Goal: Task Accomplishment & Management: Use online tool/utility

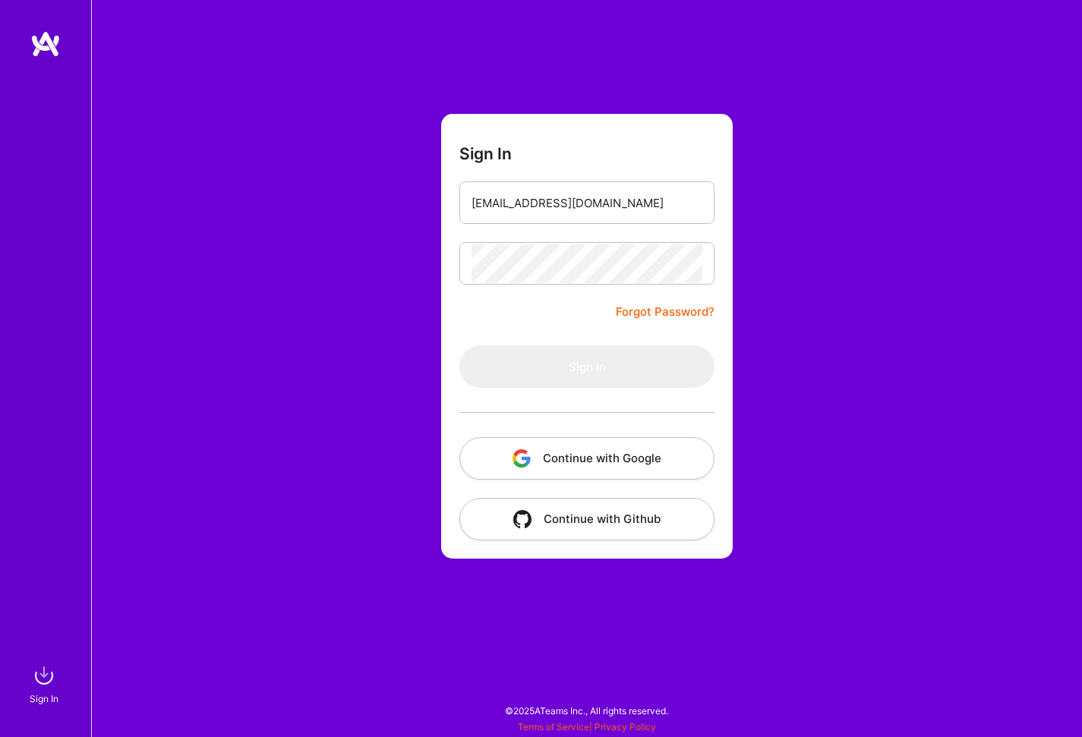
type input "[EMAIL_ADDRESS][DOMAIN_NAME]"
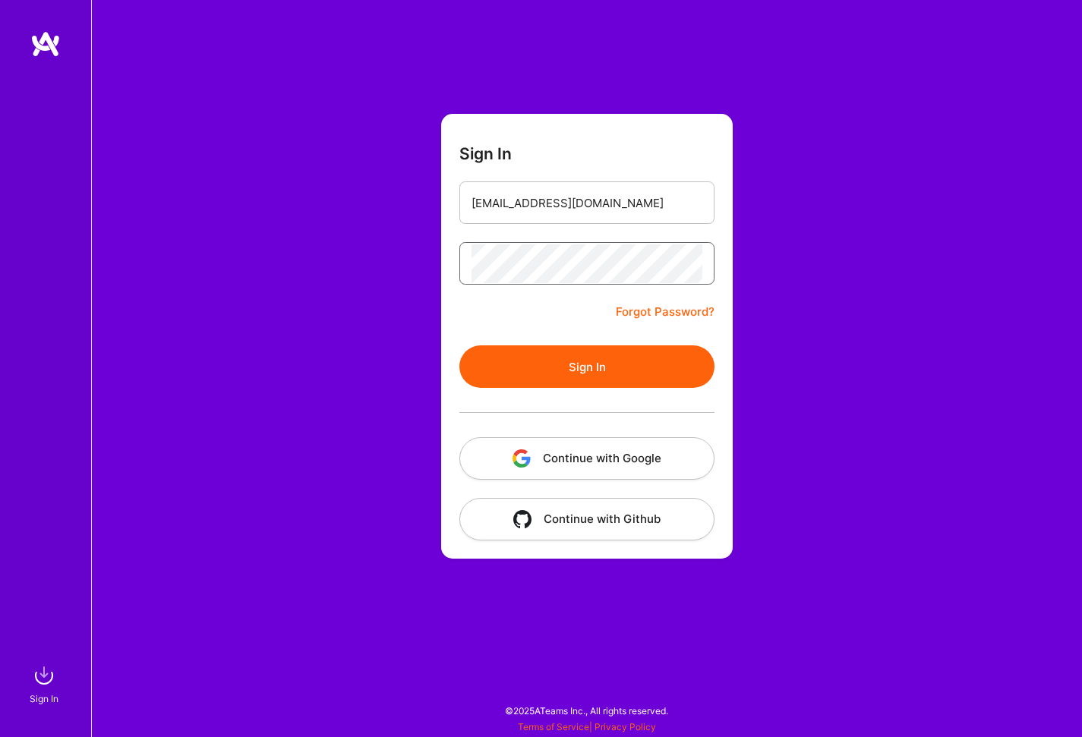
click at [459, 345] on button "Sign In" at bounding box center [586, 366] width 255 height 43
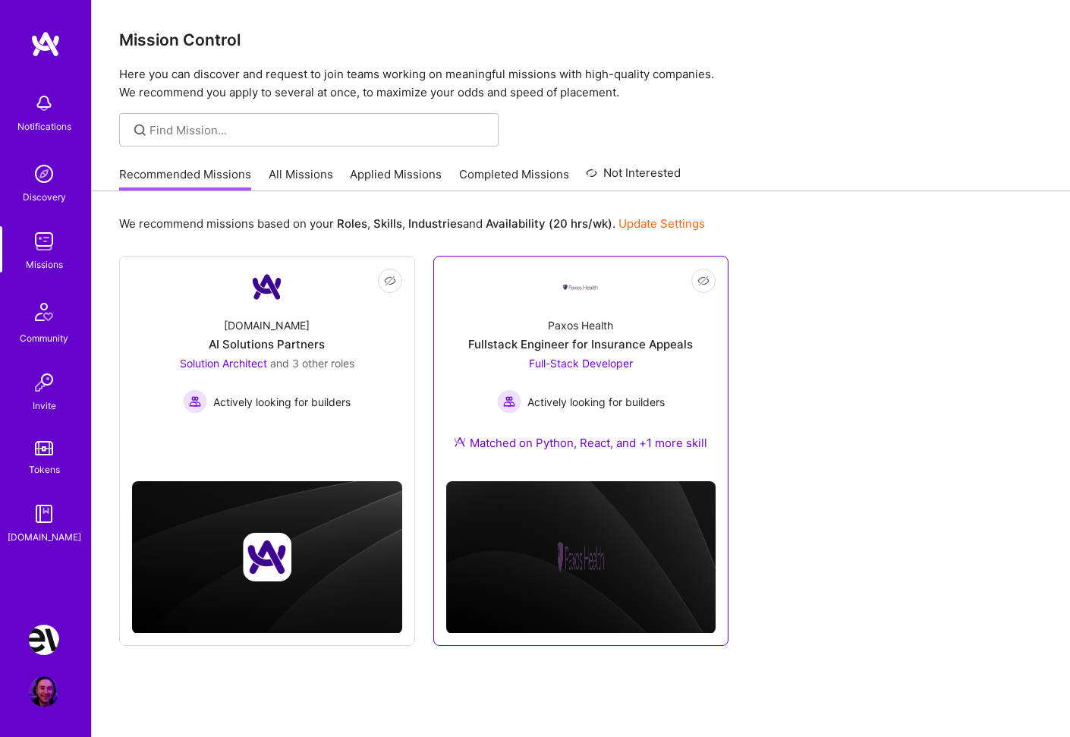
click at [676, 400] on div "Paxos Health Fullstack Engineer for Insurance Appeals Full-Stack Developer Acti…" at bounding box center [581, 387] width 270 height 164
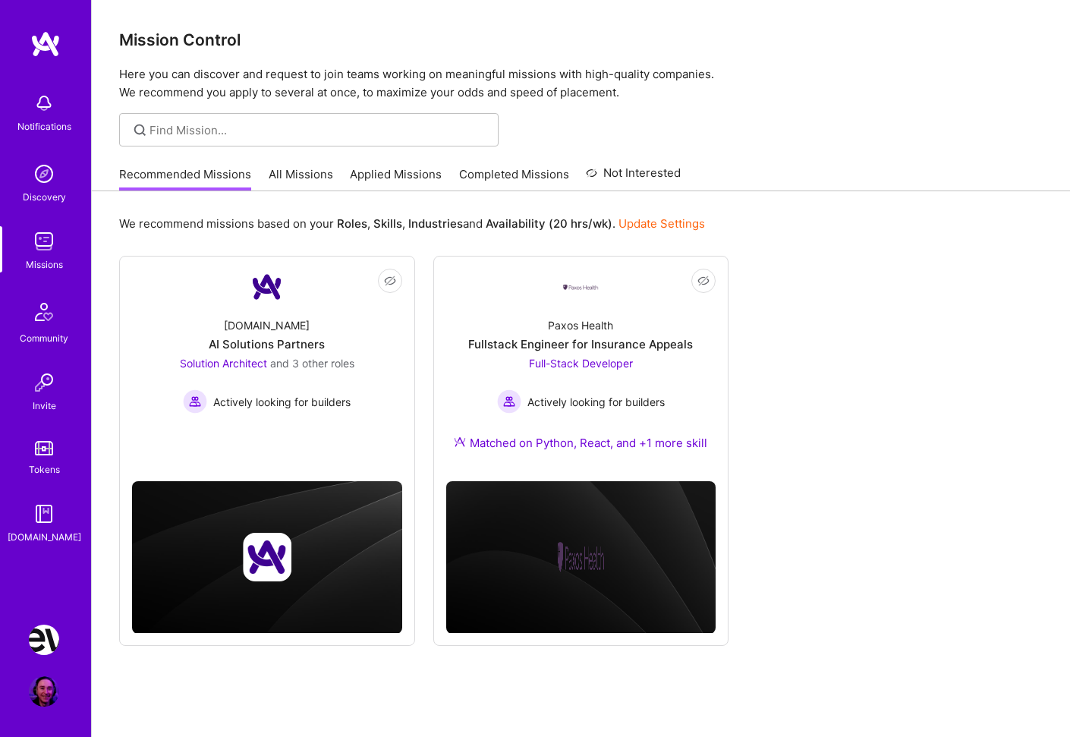
click at [32, 648] on img at bounding box center [44, 640] width 30 height 30
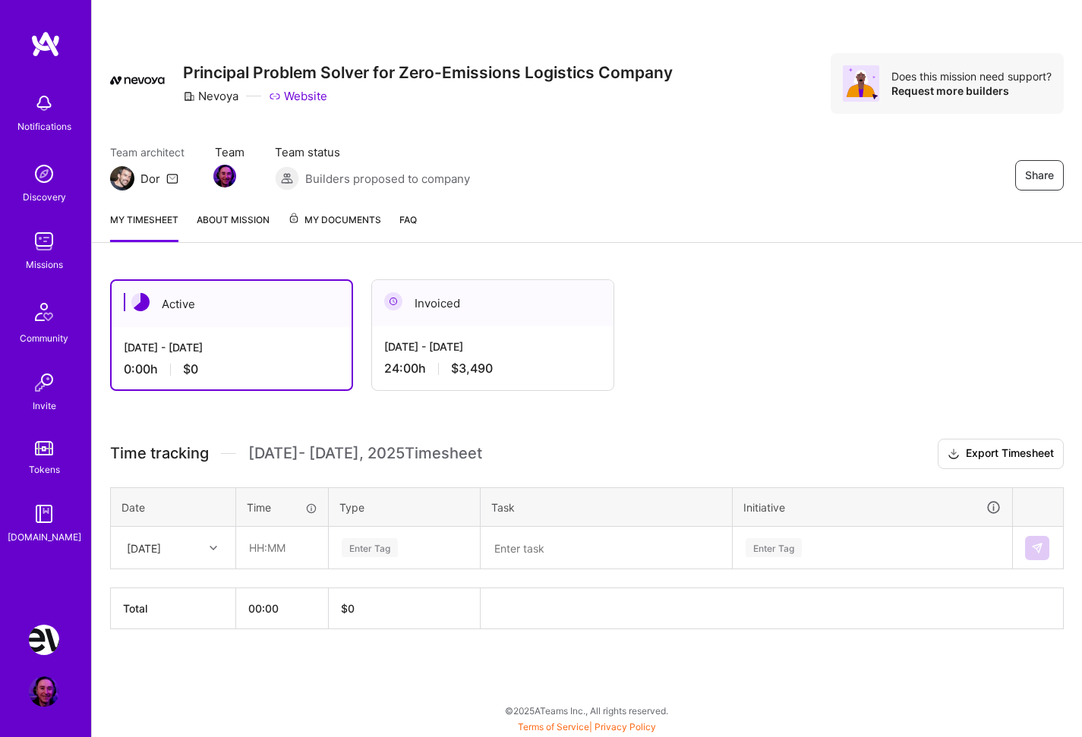
click at [460, 357] on div "[DATE] - [DATE] 24:00 h $3,490" at bounding box center [492, 357] width 241 height 62
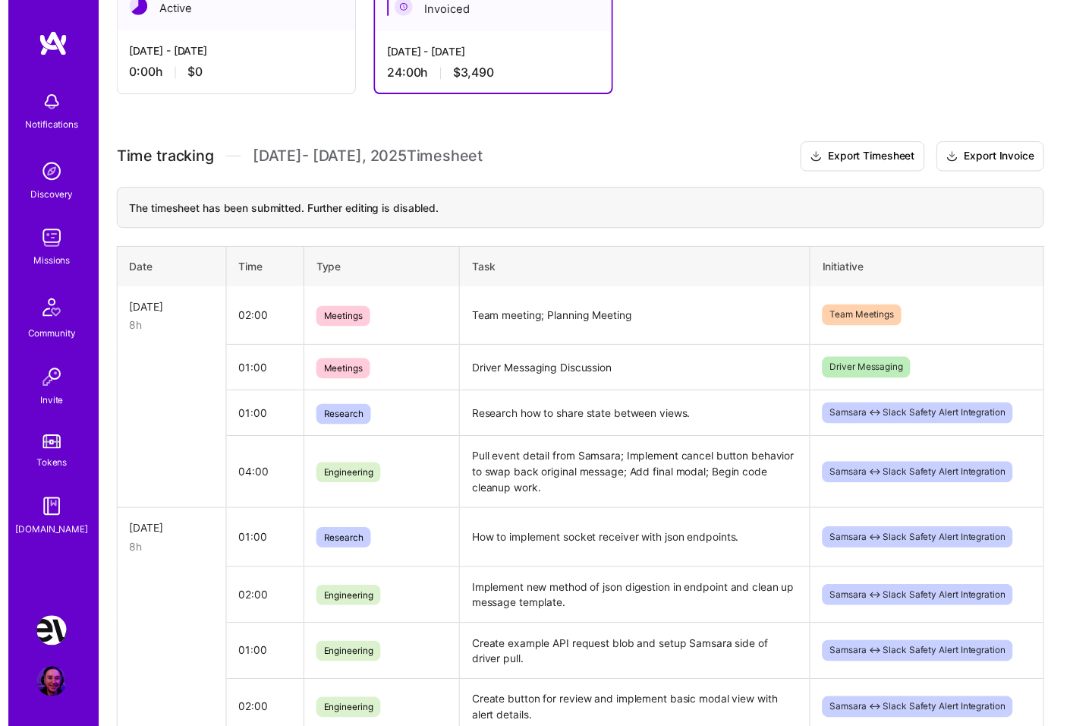
scroll to position [33, 0]
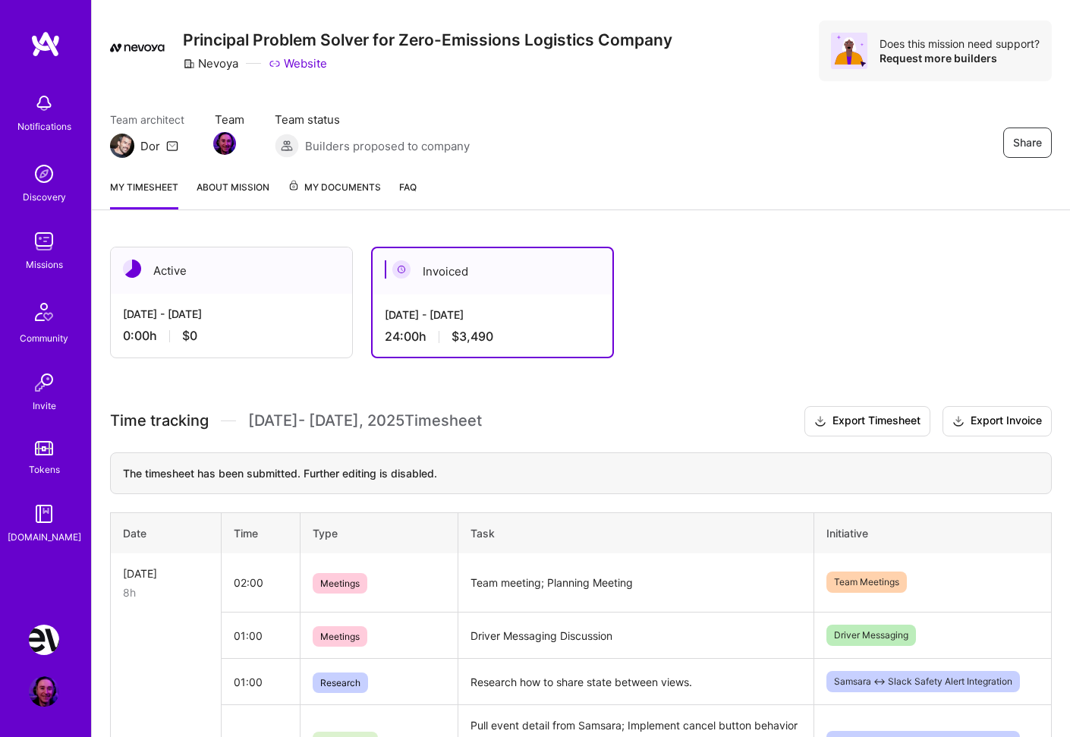
click at [285, 343] on div "0:00 h $0" at bounding box center [231, 336] width 217 height 16
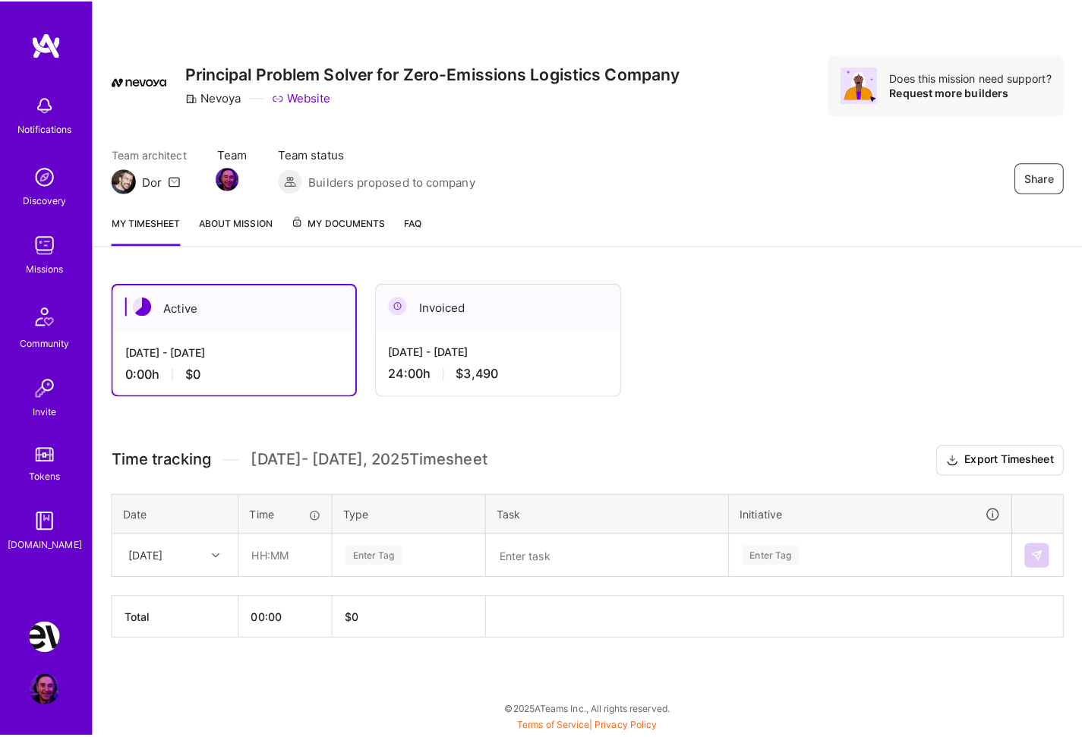
scroll to position [0, 0]
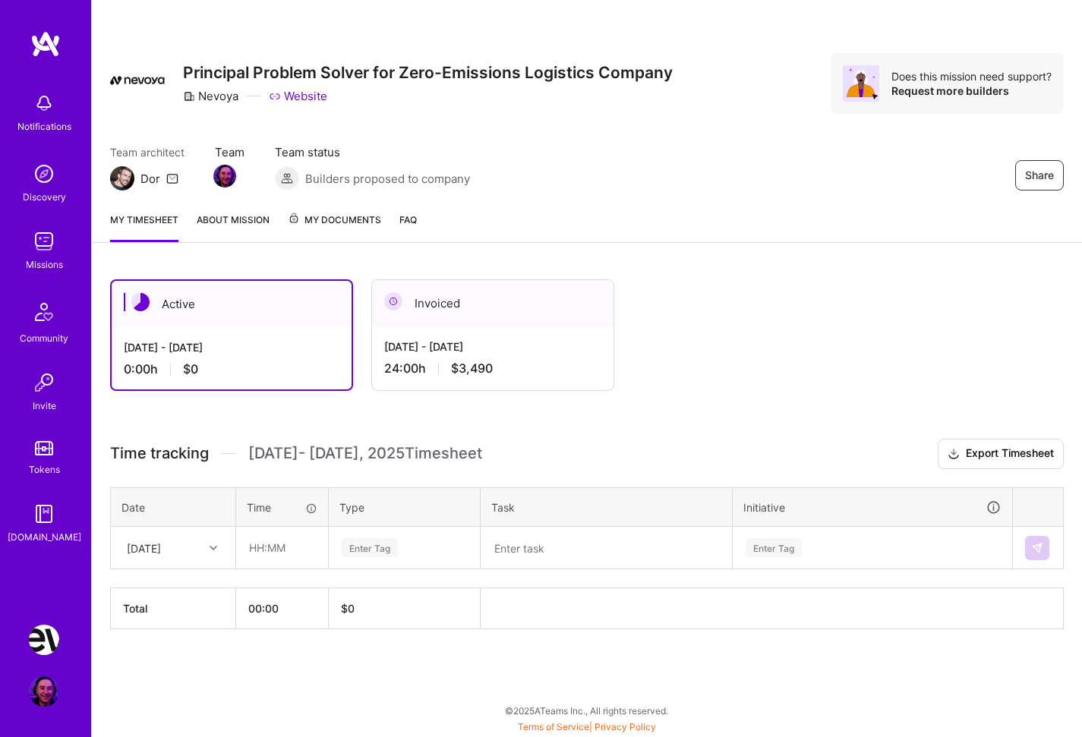
click at [215, 544] on icon at bounding box center [214, 548] width 8 height 8
click at [177, 619] on div "[DATE]" at bounding box center [173, 619] width 123 height 28
drag, startPoint x: 268, startPoint y: 547, endPoint x: 311, endPoint y: 561, distance: 45.4
click at [268, 547] on input "text" at bounding box center [282, 548] width 90 height 40
type input "01:00"
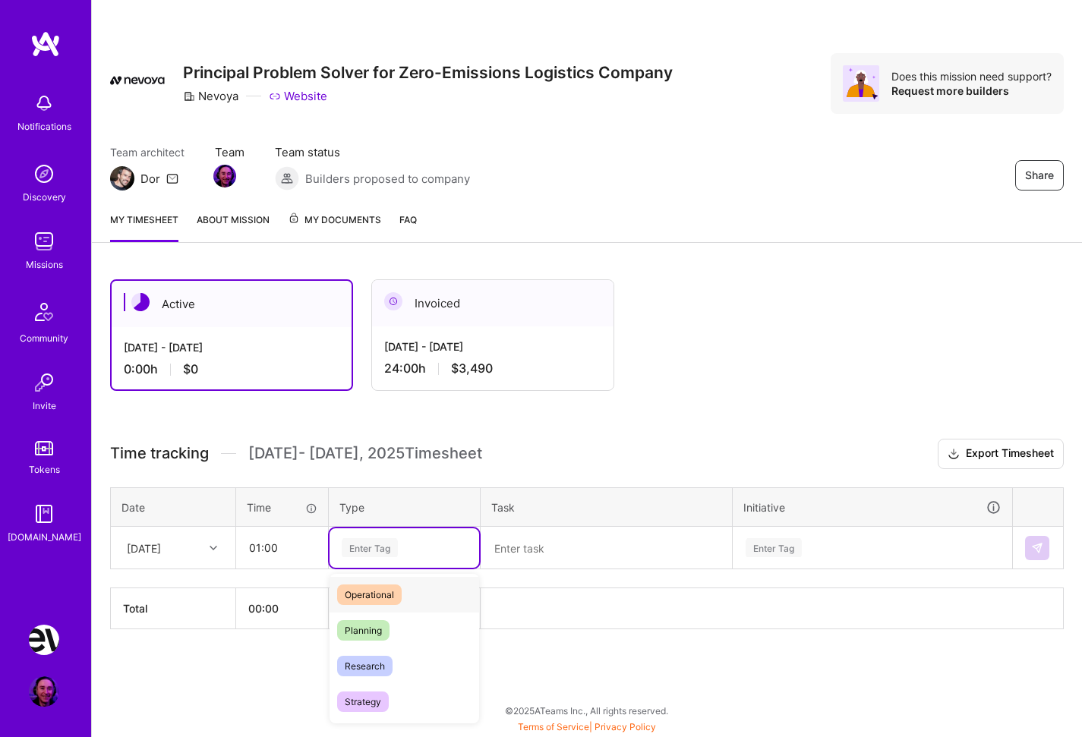
scroll to position [292, 0]
click at [376, 660] on span "Research" at bounding box center [364, 662] width 55 height 20
click at [530, 547] on textarea at bounding box center [606, 547] width 248 height 39
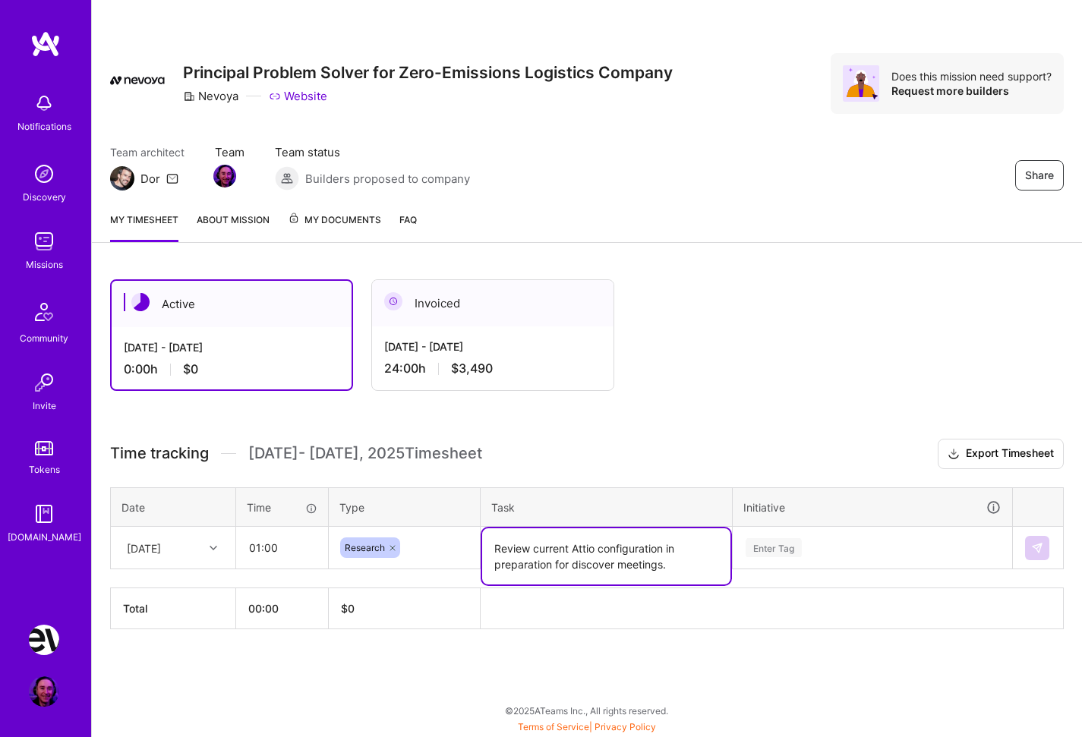
type textarea "Review current Attio configuration in preparation for discover meetings."
click at [842, 543] on div "Enter Tag" at bounding box center [872, 547] width 278 height 39
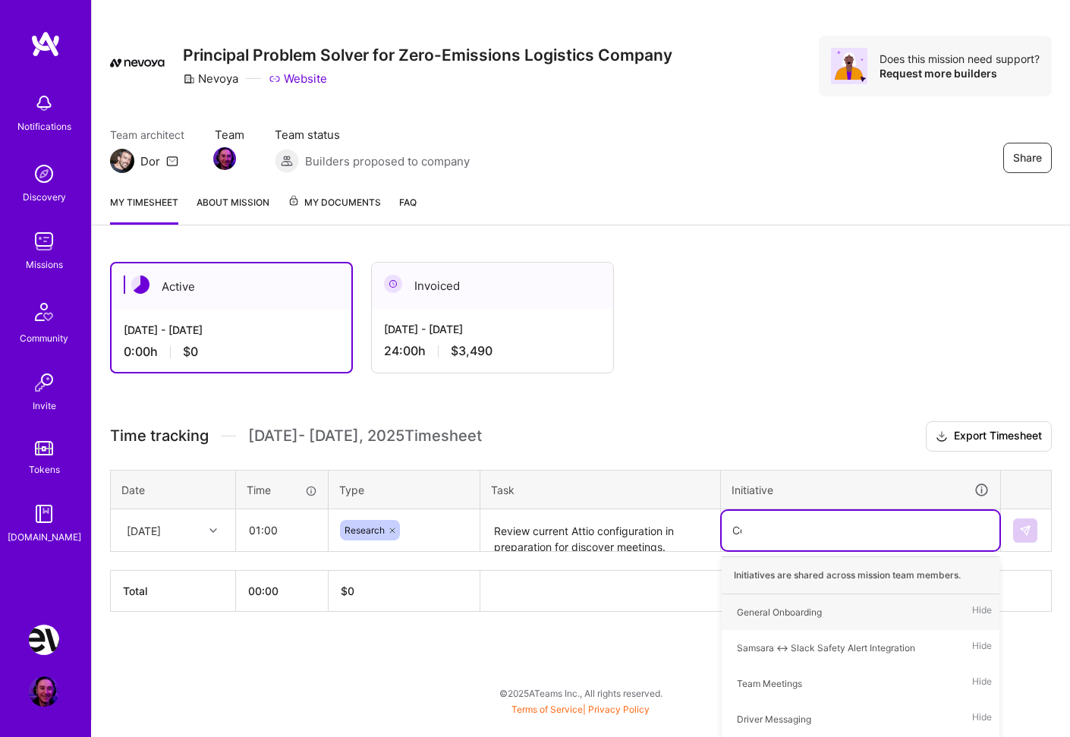
scroll to position [0, 0]
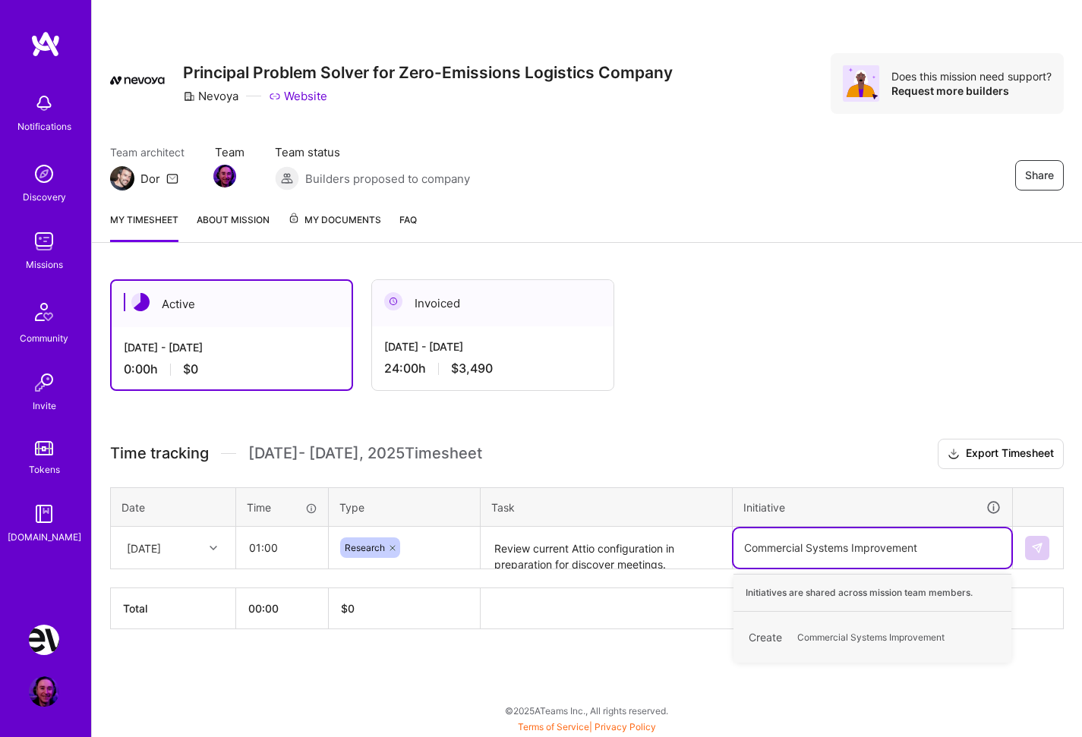
type input "Commercial Systems Improvements"
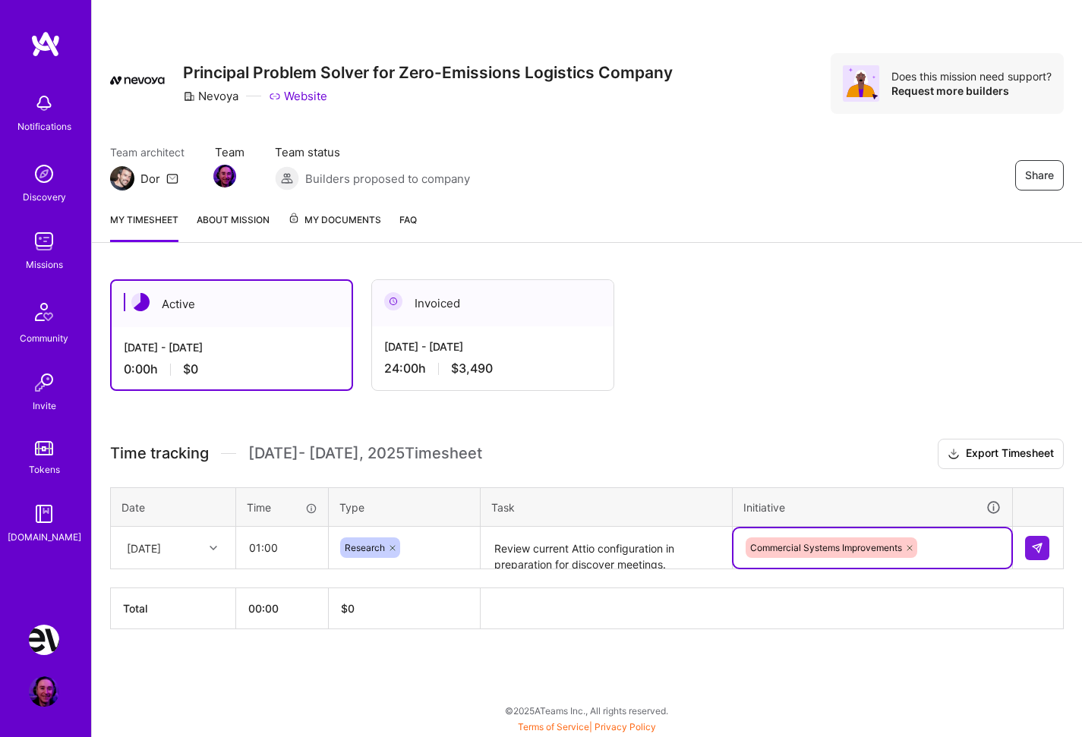
click at [408, 572] on div "Time tracking [DATE] - [DATE] Timesheet Export Timesheet Date Time Type Task In…" at bounding box center [587, 534] width 954 height 191
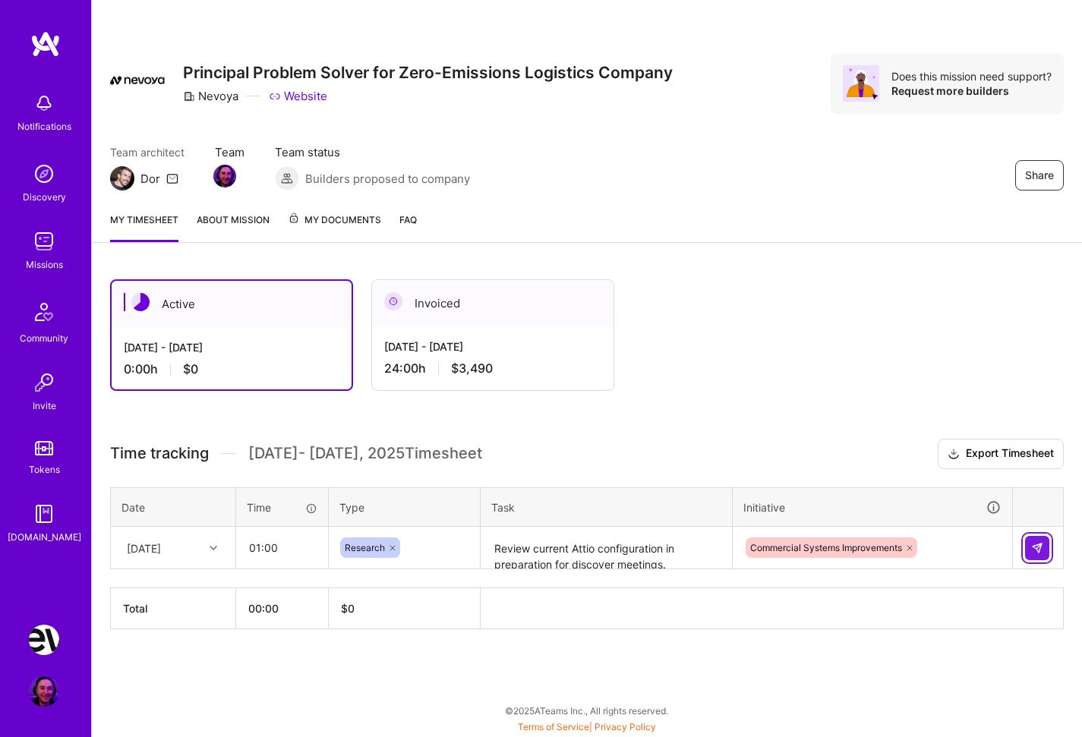
click at [1040, 545] on img at bounding box center [1037, 548] width 12 height 12
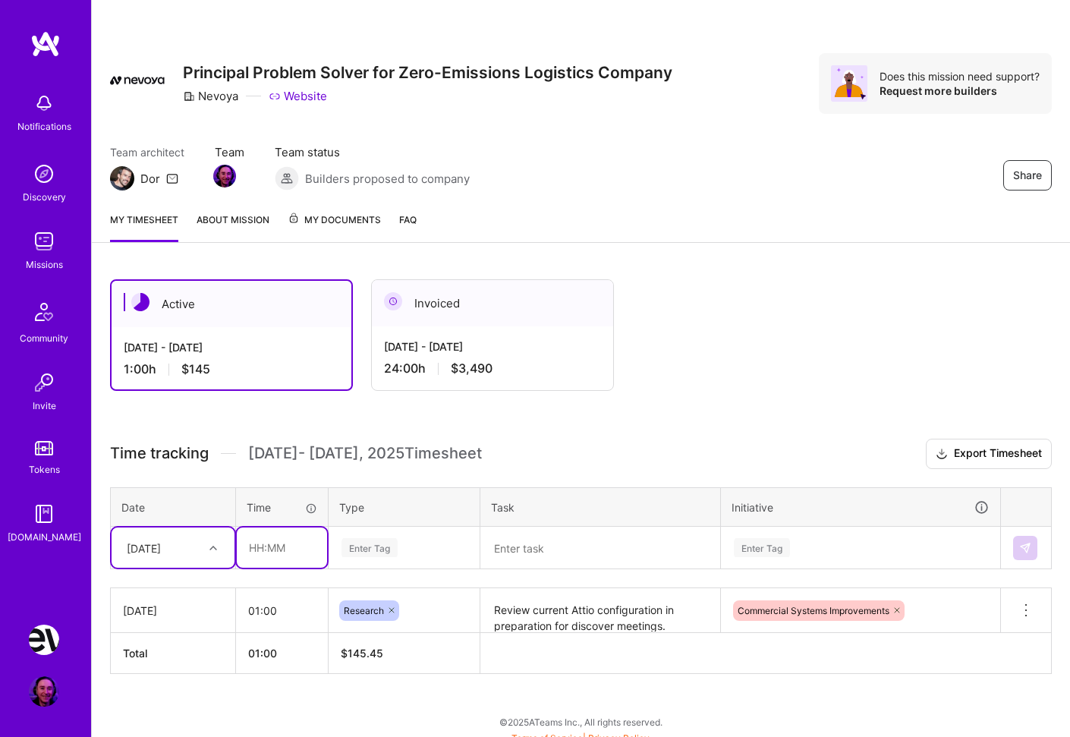
click at [265, 547] on input "text" at bounding box center [282, 548] width 90 height 40
type input "01:00"
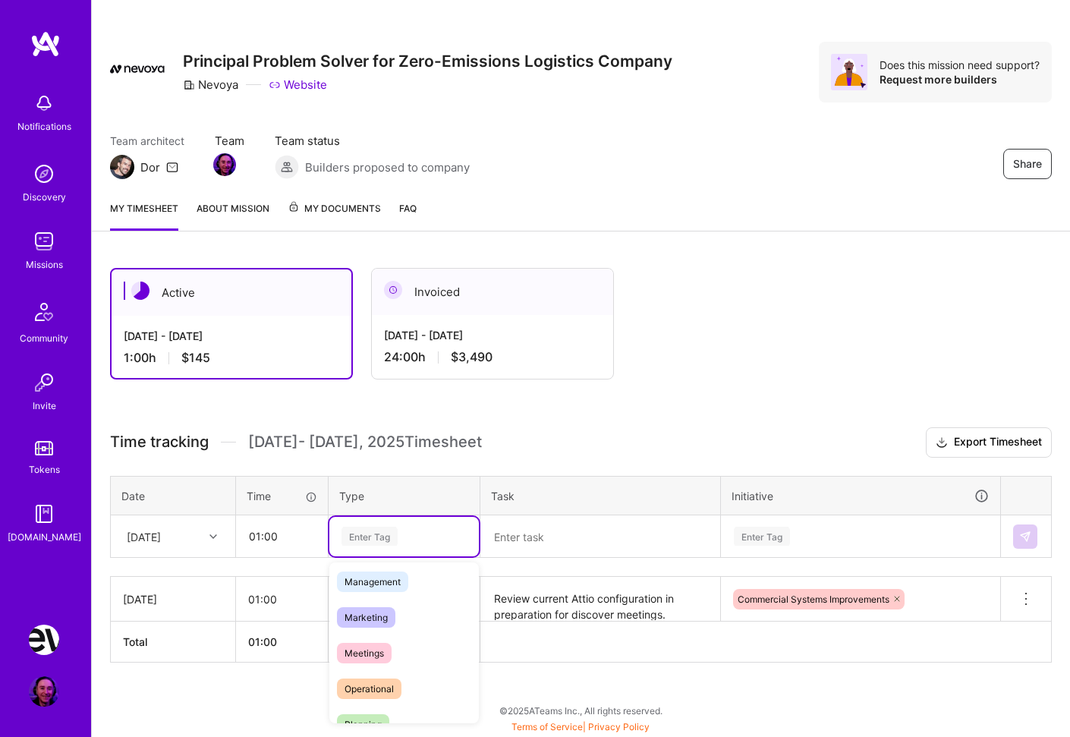
scroll to position [181, 0]
click at [386, 648] on span "Meetings" at bounding box center [364, 655] width 55 height 20
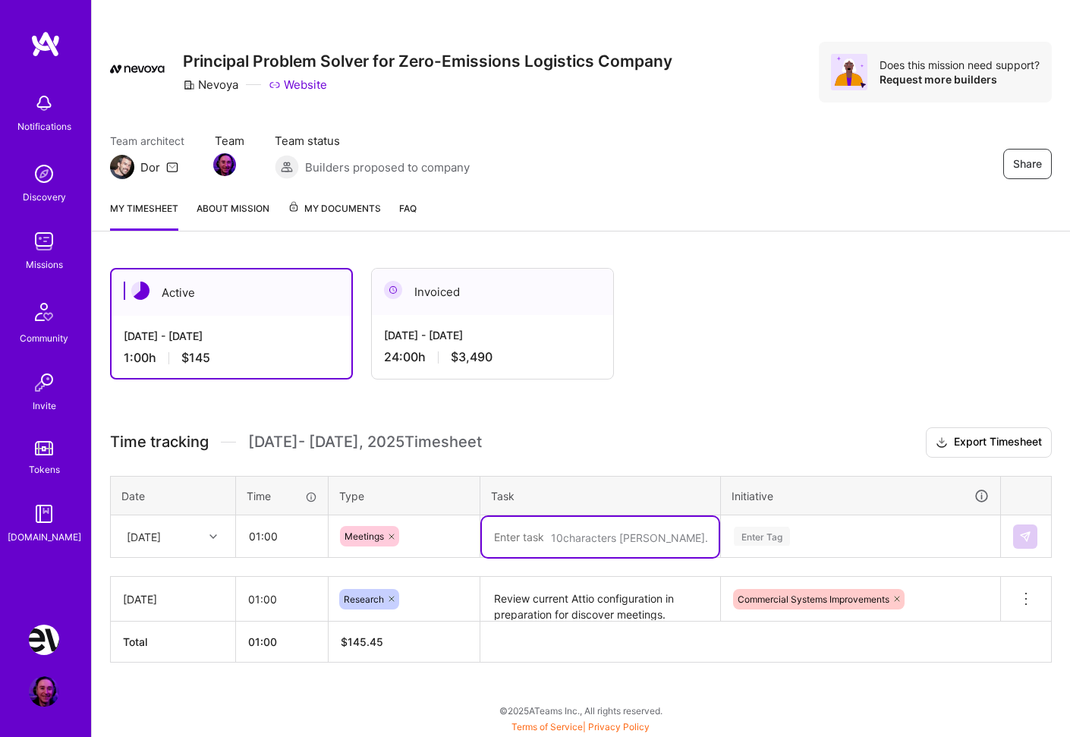
click at [542, 536] on textarea at bounding box center [600, 537] width 237 height 40
type textarea "Meet w/ [PERSON_NAME] regarding Attio and other underlying commercial systems."
click at [804, 539] on div "Enter Tag" at bounding box center [861, 536] width 278 height 39
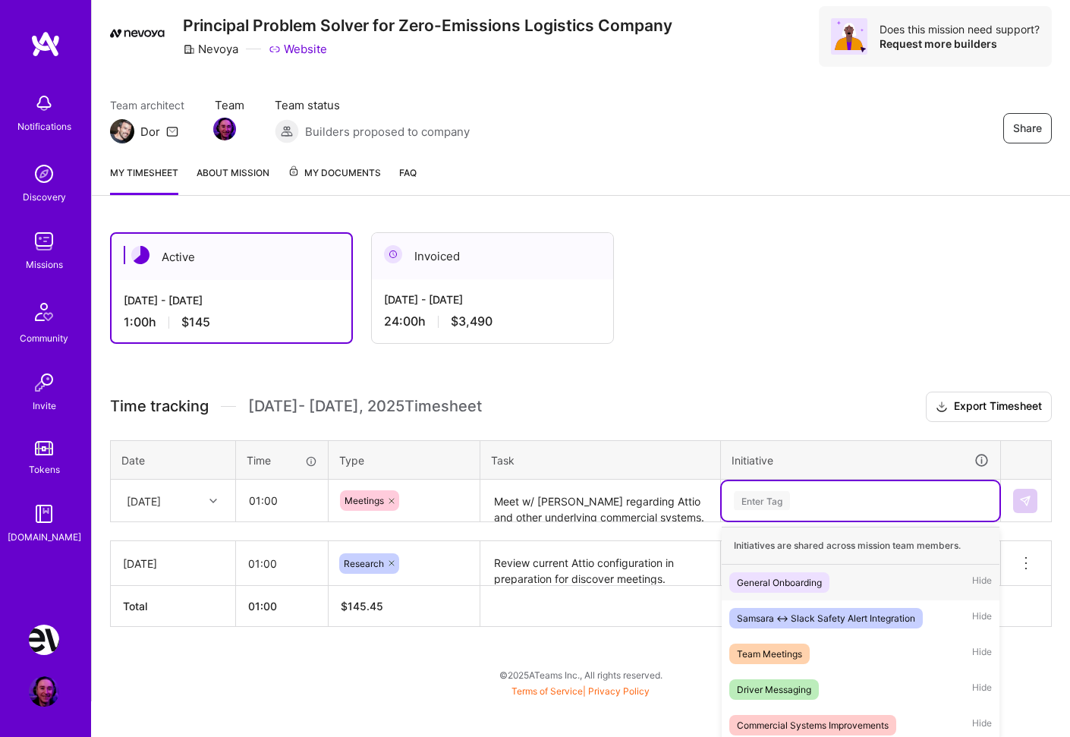
scroll to position [53, 0]
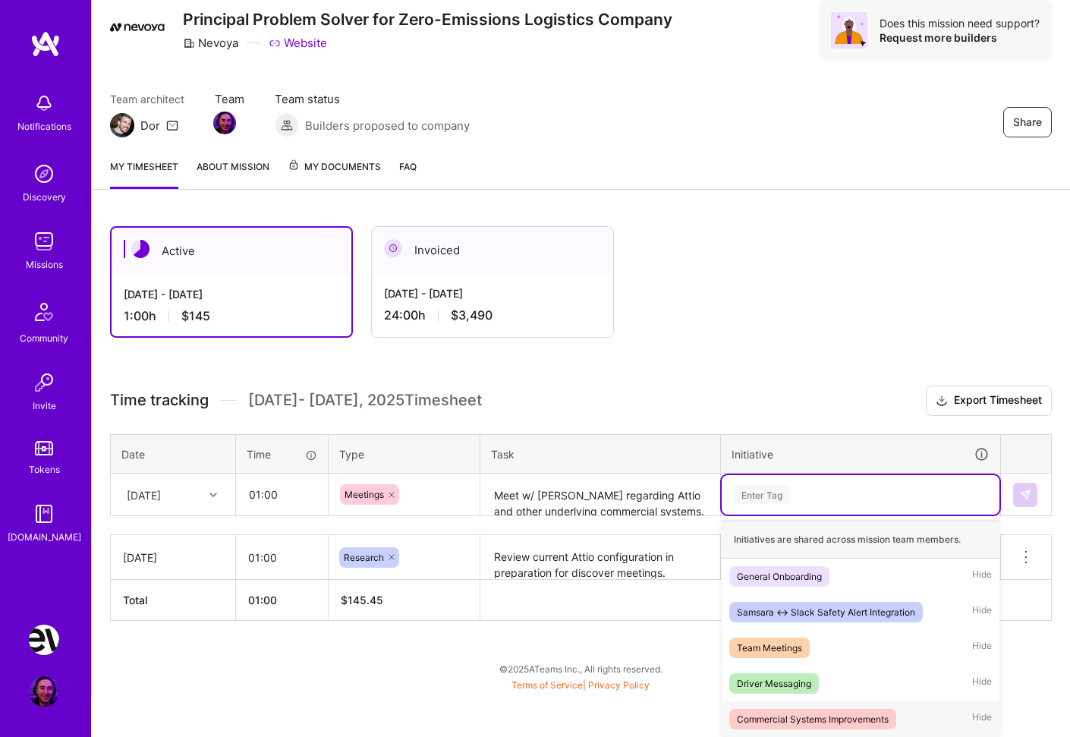
click at [847, 715] on div "Commercial Systems Improvements" at bounding box center [813, 719] width 152 height 16
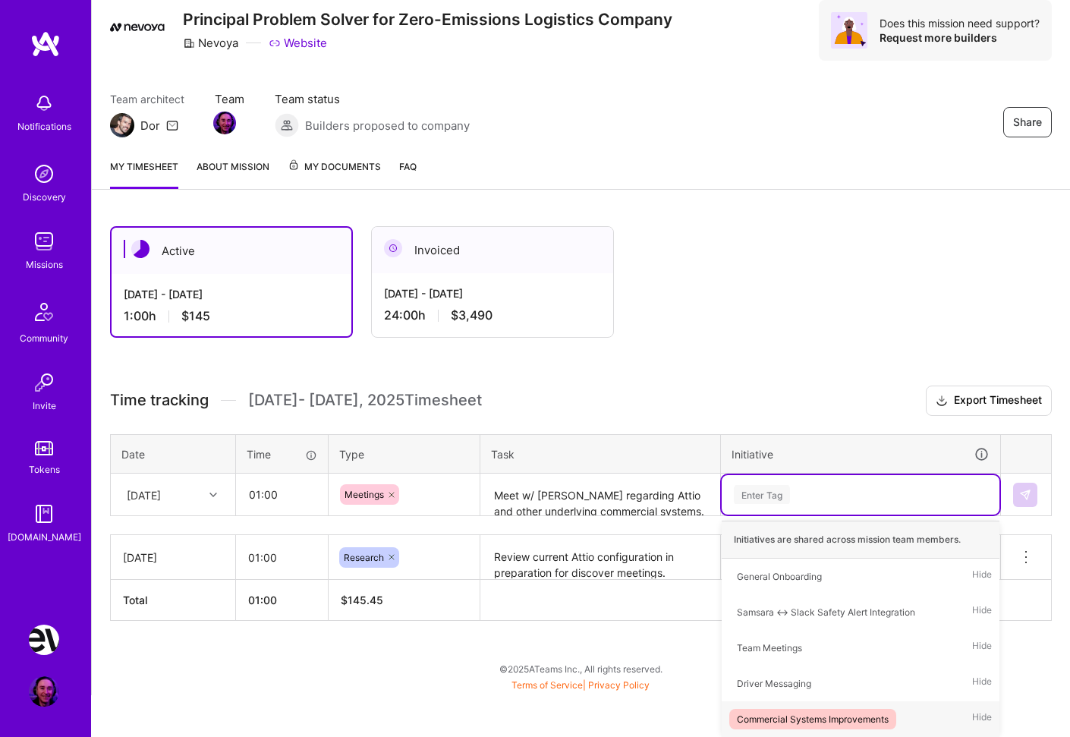
scroll to position [11, 0]
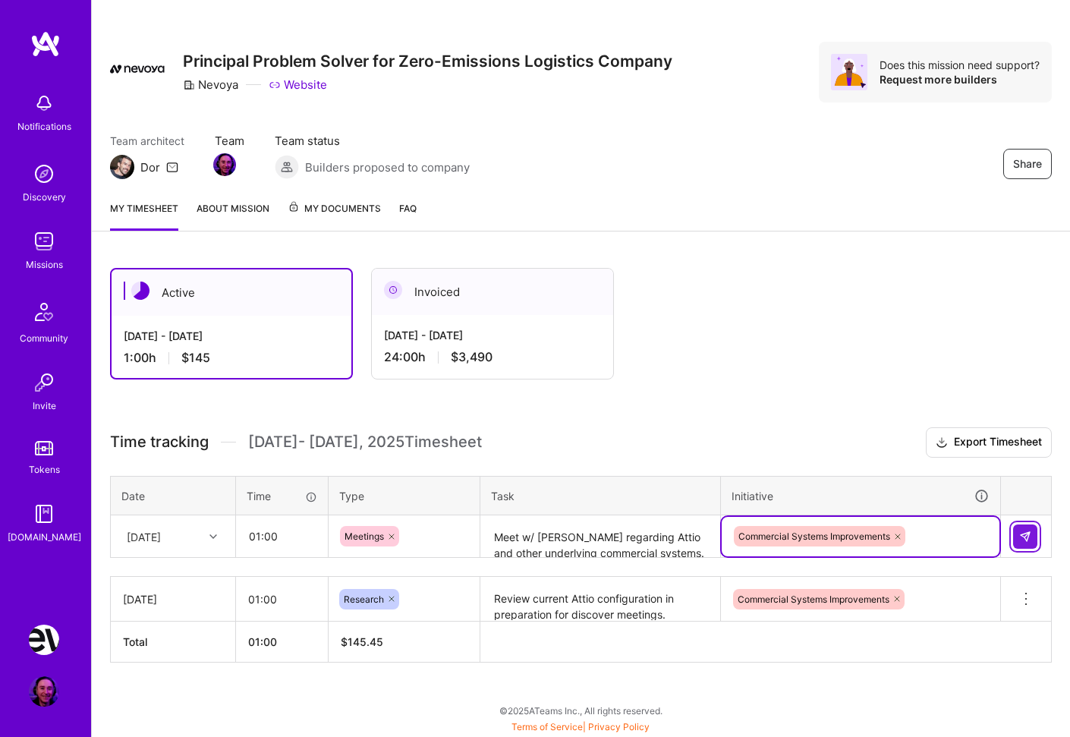
click at [1027, 529] on button at bounding box center [1026, 537] width 24 height 24
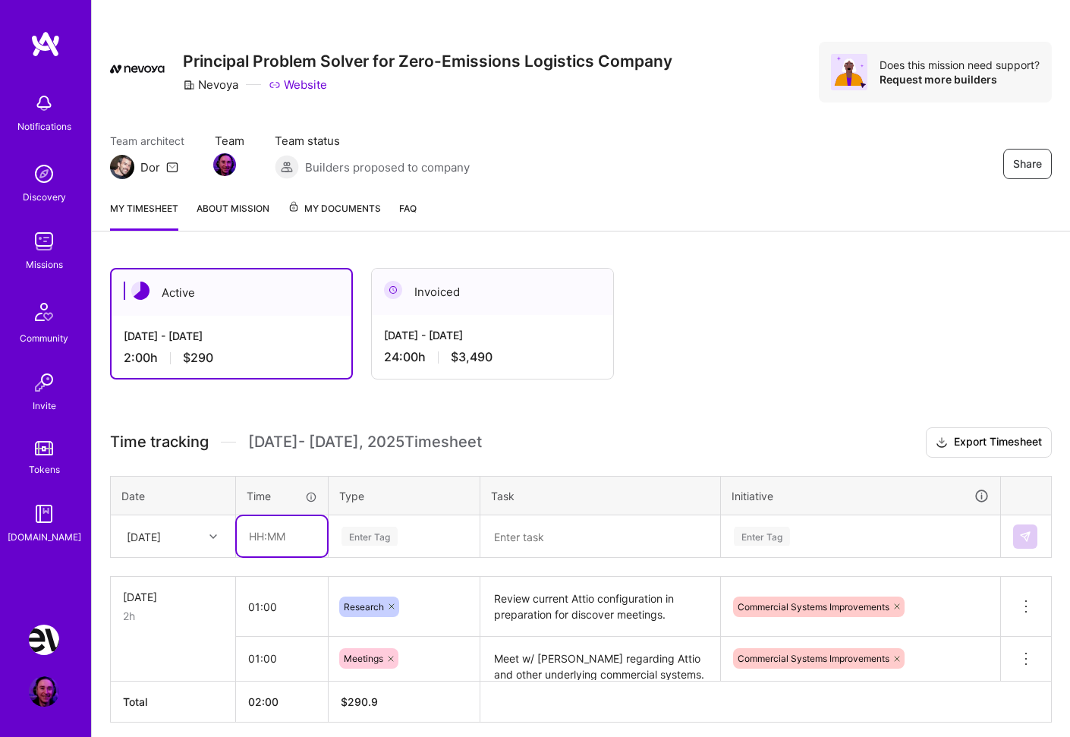
click at [280, 534] on input "text" at bounding box center [282, 536] width 90 height 40
type input "06:00"
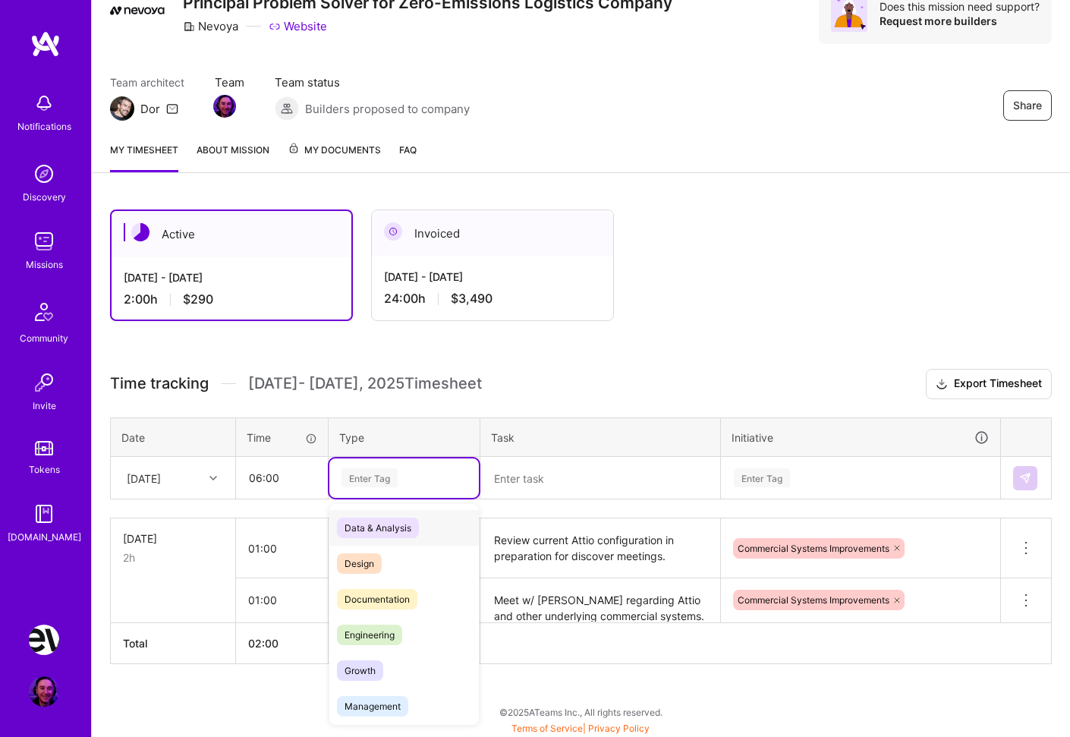
scroll to position [70, 0]
click at [397, 631] on span "Engineering" at bounding box center [369, 635] width 65 height 20
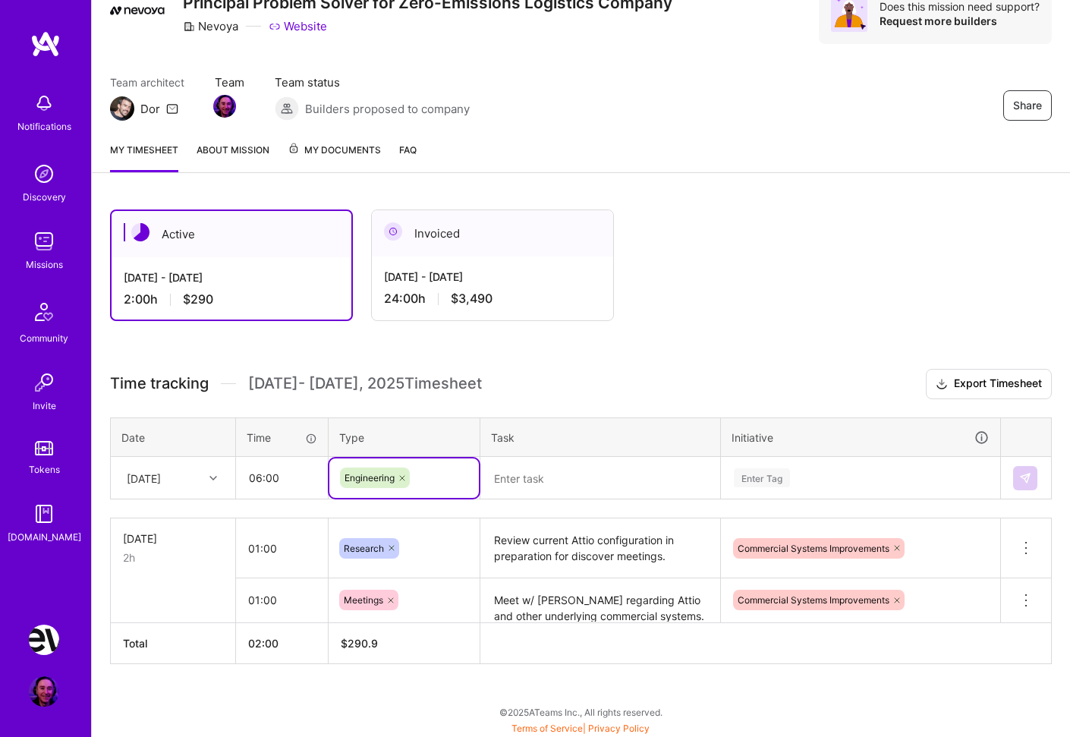
click at [565, 480] on textarea at bounding box center [600, 479] width 237 height 40
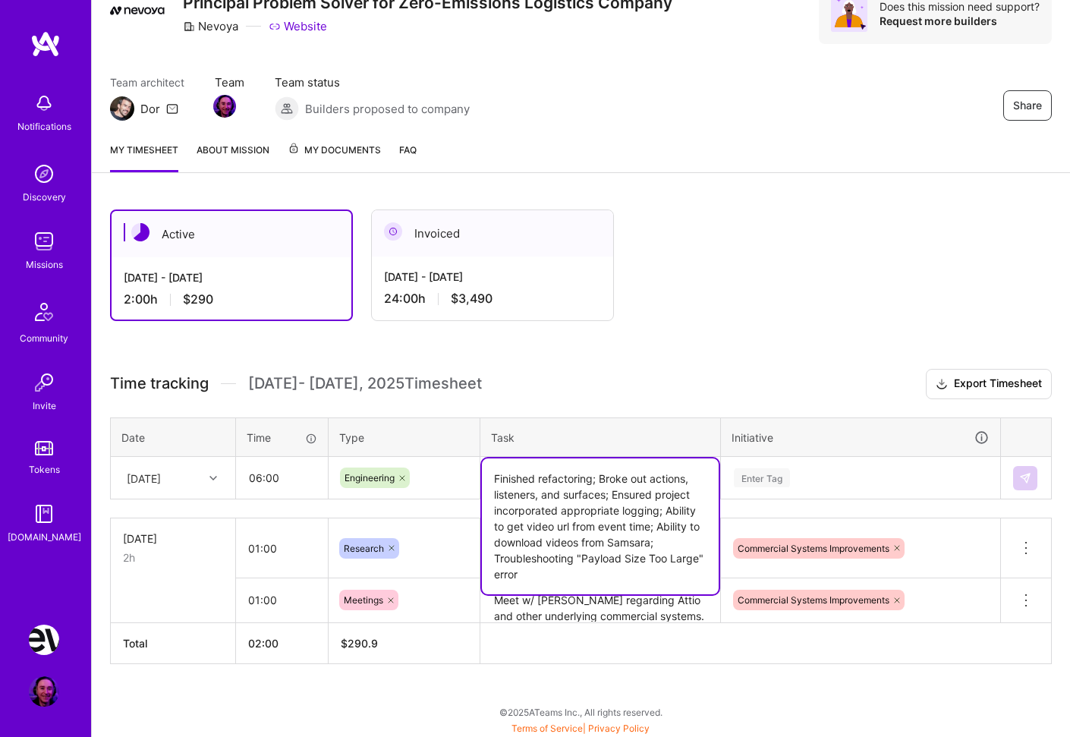
type textarea "Finished refactoring; Broke out actions, listeners, and surfaces; Ensured proje…"
click at [746, 468] on div "Enter Tag" at bounding box center [762, 478] width 56 height 24
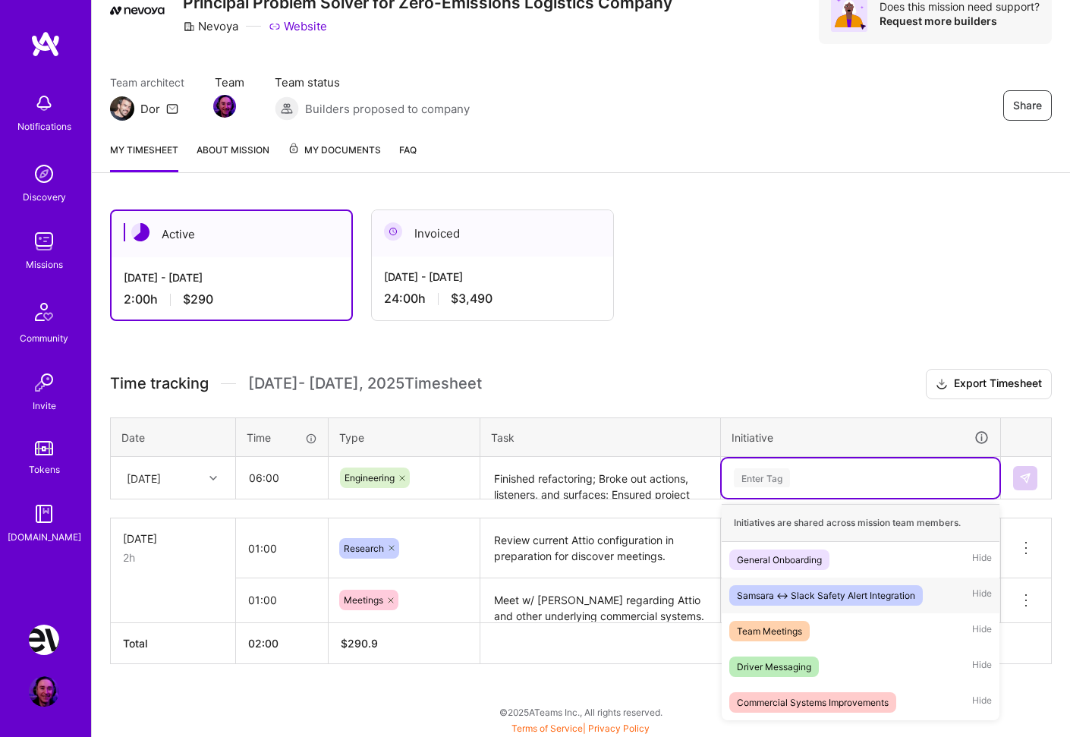
click at [853, 594] on div "Samsara <-> Slack Safety Alert Integration" at bounding box center [826, 596] width 178 height 16
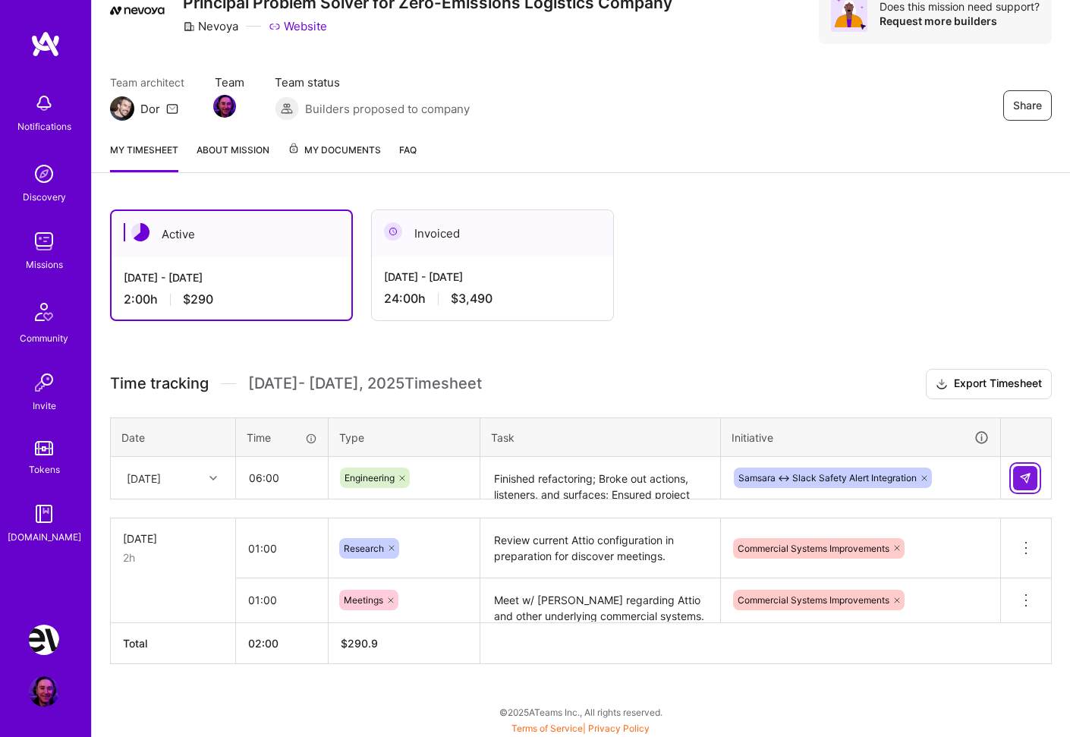
click at [1026, 475] on img at bounding box center [1026, 478] width 12 height 12
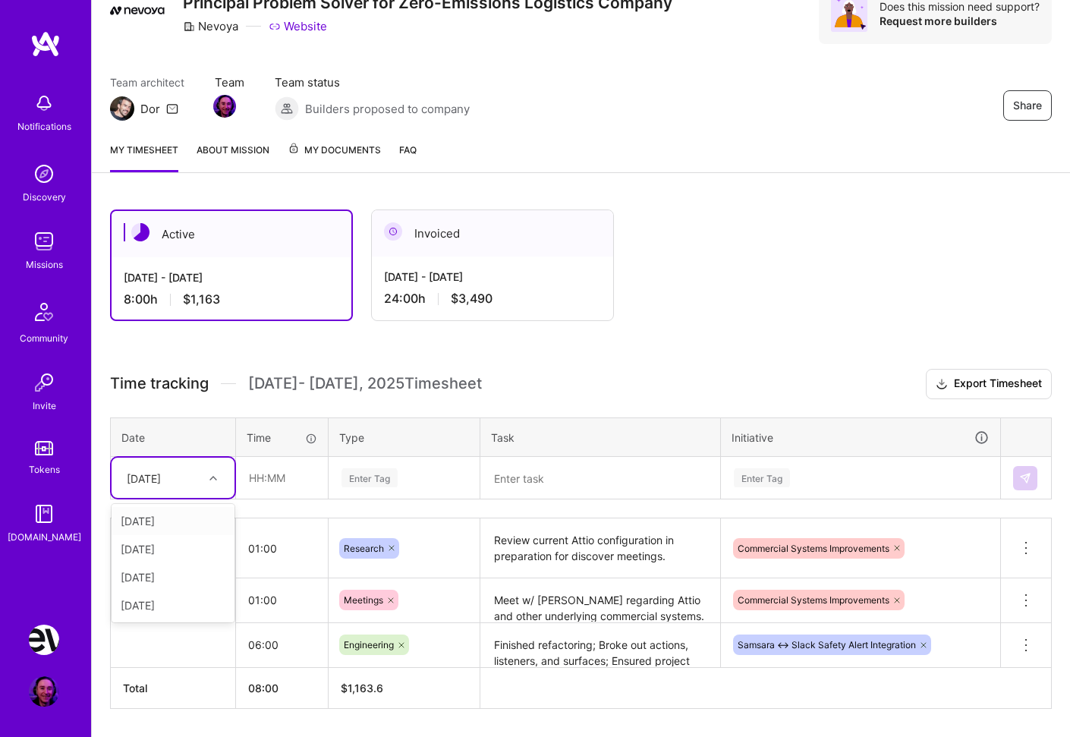
click at [216, 474] on div at bounding box center [215, 478] width 24 height 20
click at [169, 550] on div "[DATE]" at bounding box center [173, 549] width 123 height 28
click at [298, 471] on input "text" at bounding box center [282, 478] width 90 height 40
click at [274, 482] on input "text" at bounding box center [282, 478] width 90 height 40
type input "04:00"
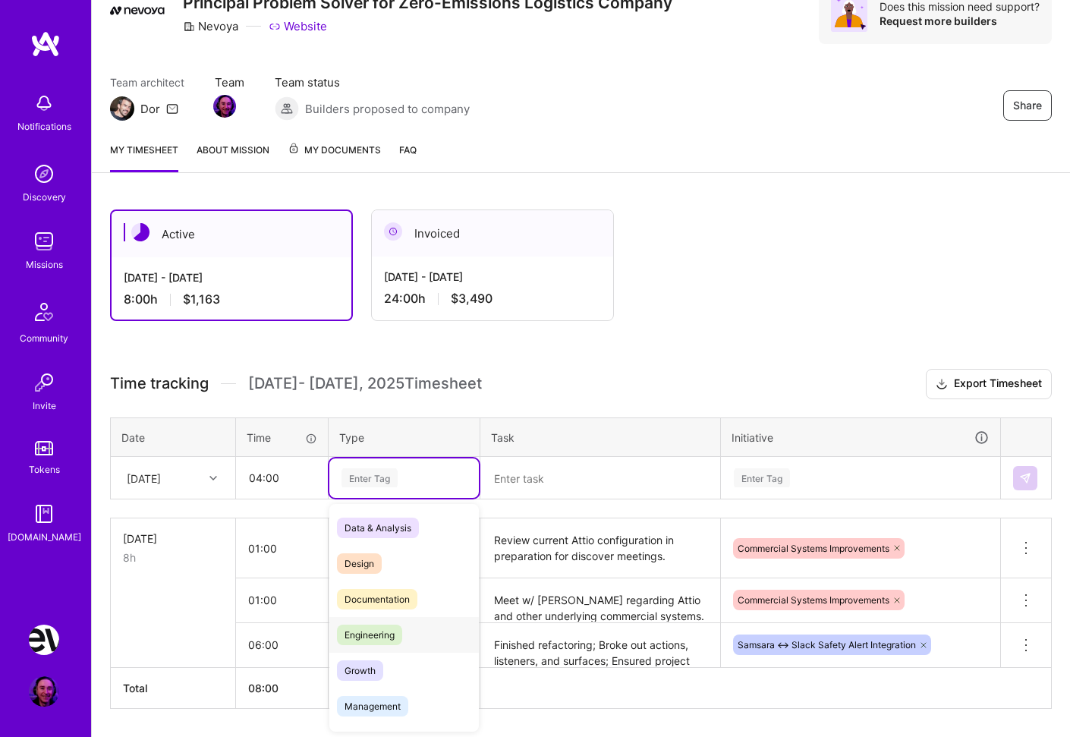
click at [387, 634] on span "Engineering" at bounding box center [369, 635] width 65 height 20
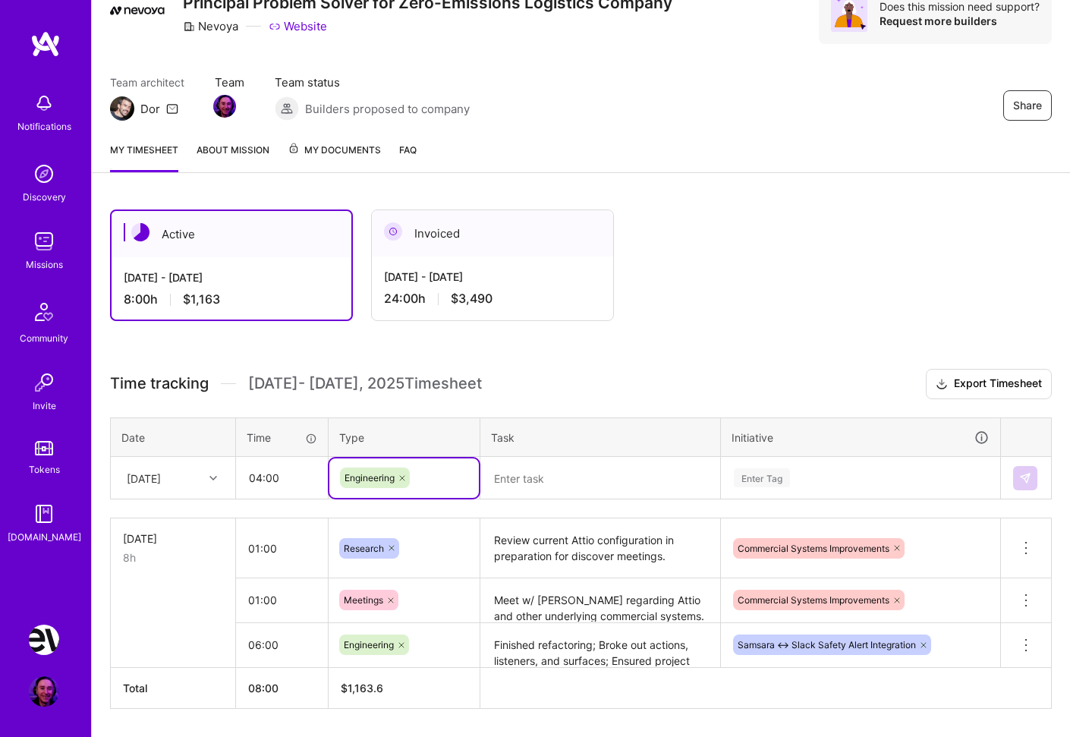
click at [594, 476] on textarea at bounding box center [600, 479] width 237 height 40
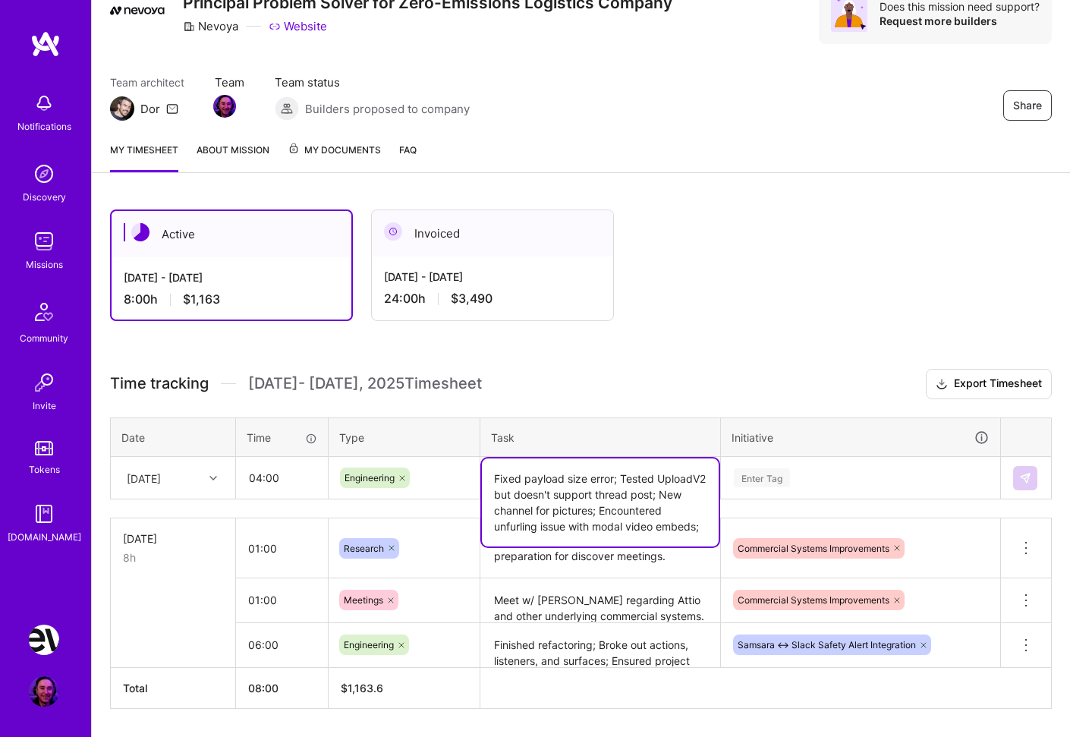
type textarea "Fixed payload size error; Tested UploadV2 but doesn't support thread post; New …"
click at [805, 470] on div "Enter Tag" at bounding box center [861, 477] width 257 height 19
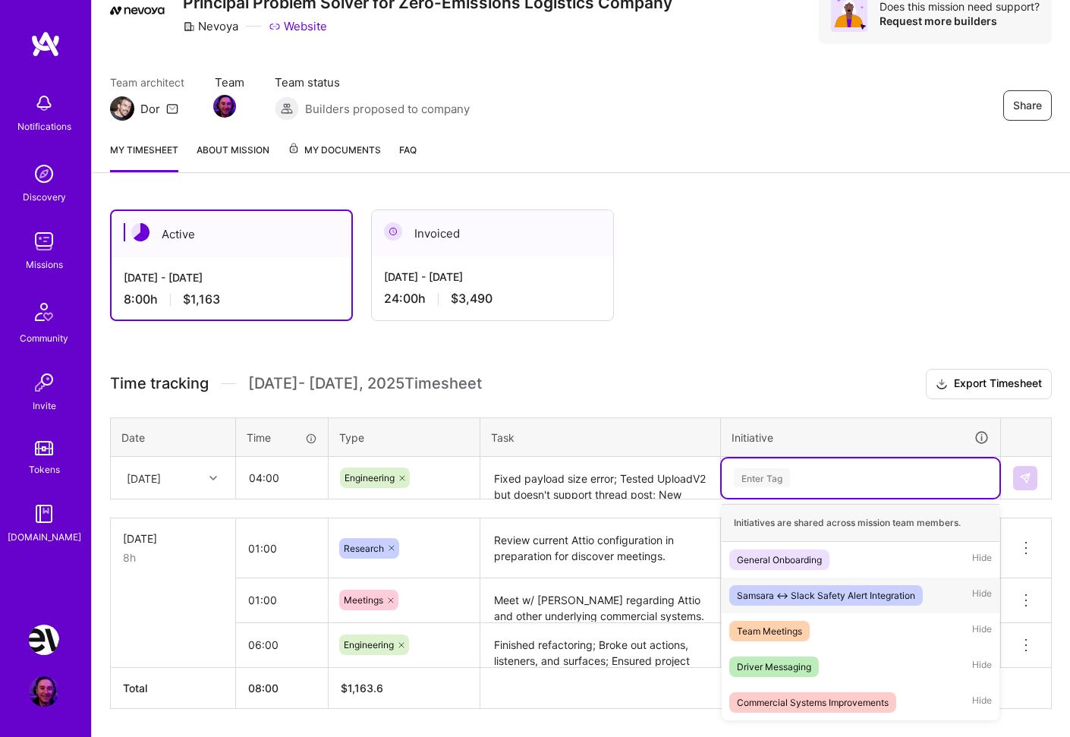
click at [841, 594] on div "Samsara <-> Slack Safety Alert Integration" at bounding box center [826, 596] width 178 height 16
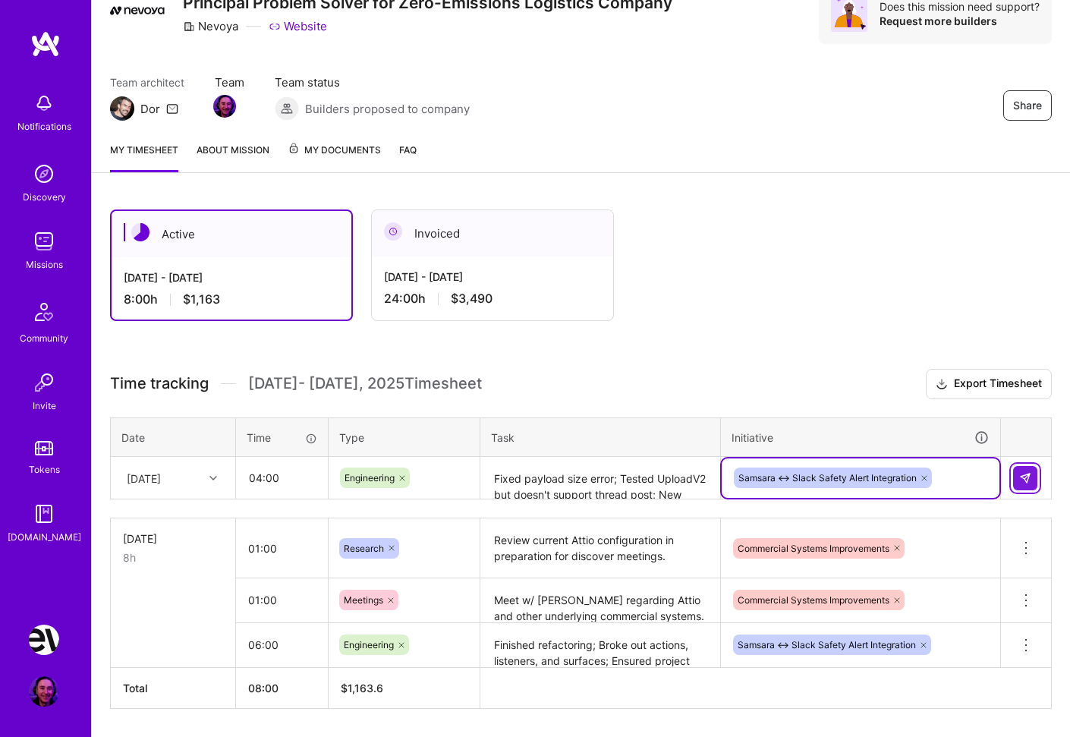
click at [1023, 483] on img at bounding box center [1026, 478] width 12 height 12
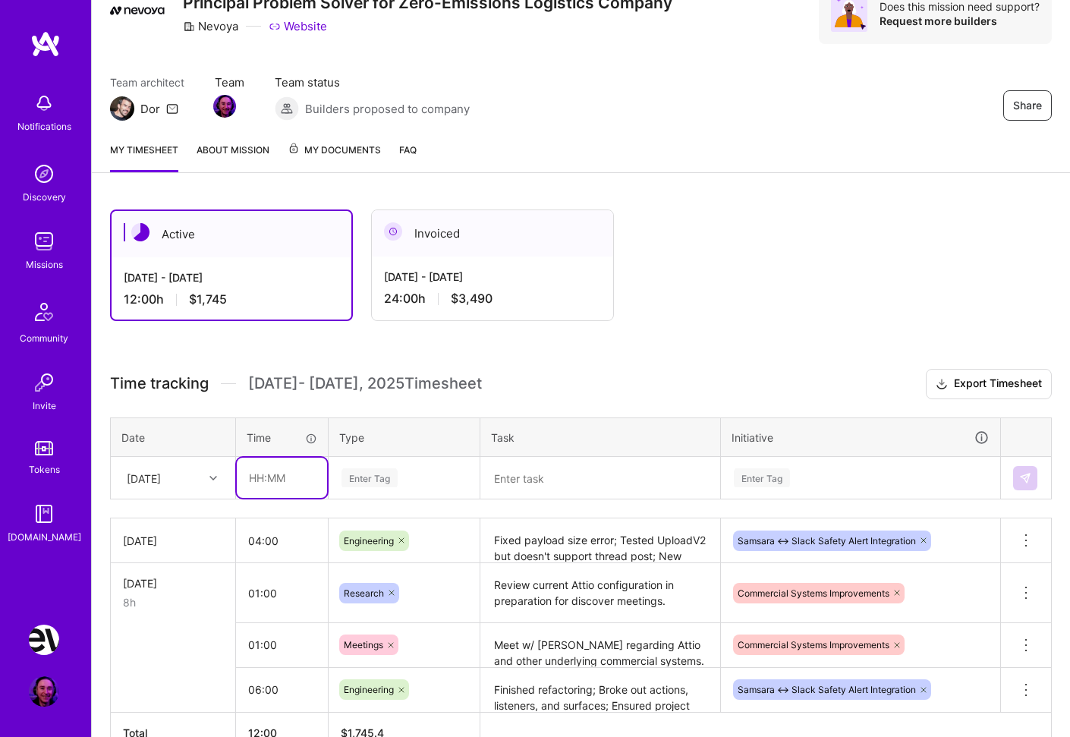
click at [257, 477] on input "text" at bounding box center [282, 478] width 90 height 40
type input "01:00"
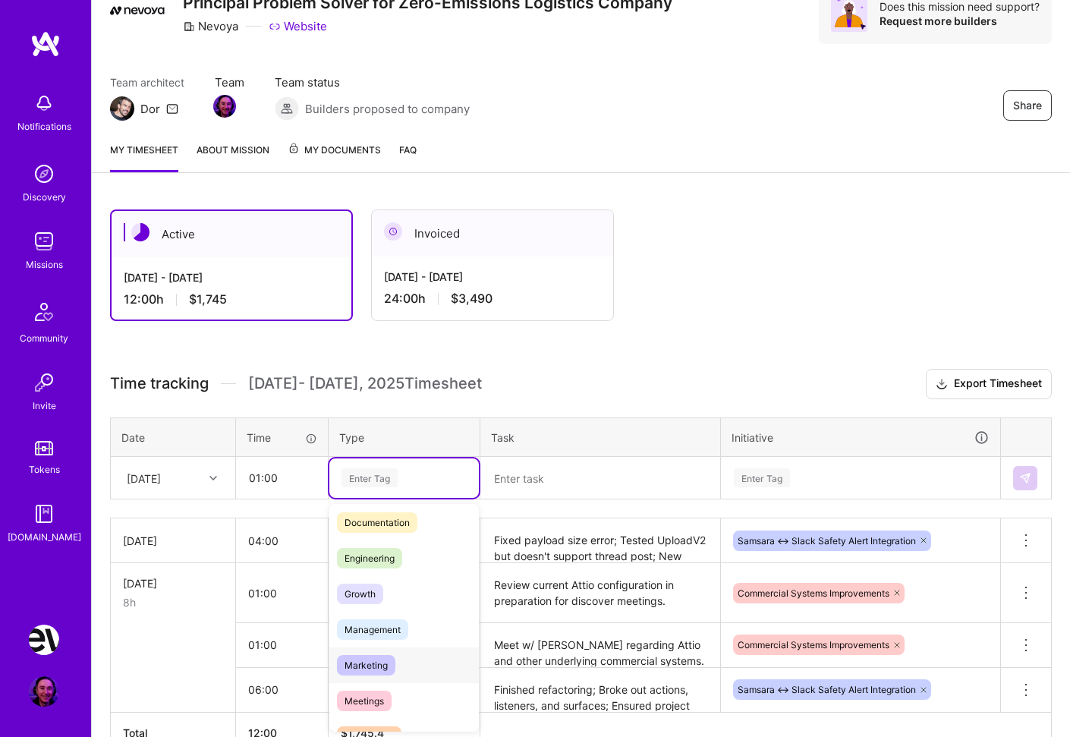
scroll to position [80, 0]
click at [380, 657] on span "Marketing" at bounding box center [366, 662] width 58 height 20
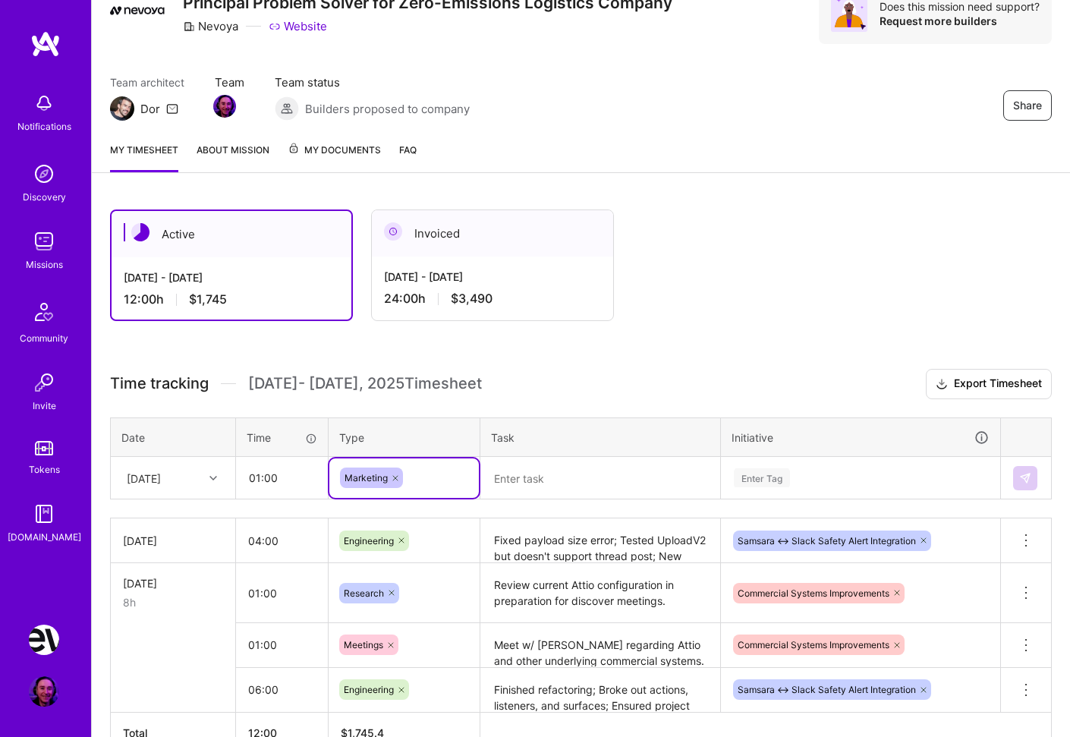
click at [395, 478] on icon at bounding box center [395, 478] width 5 height 5
click at [402, 477] on div "Enter Tag" at bounding box center [404, 477] width 128 height 19
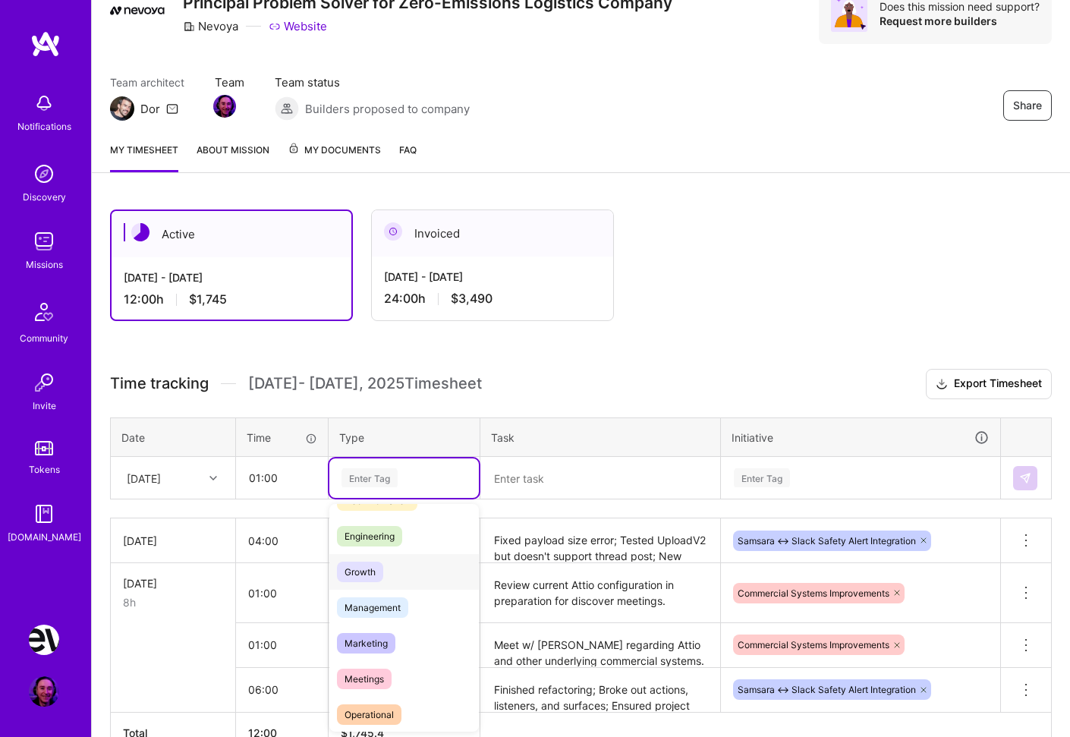
scroll to position [106, 0]
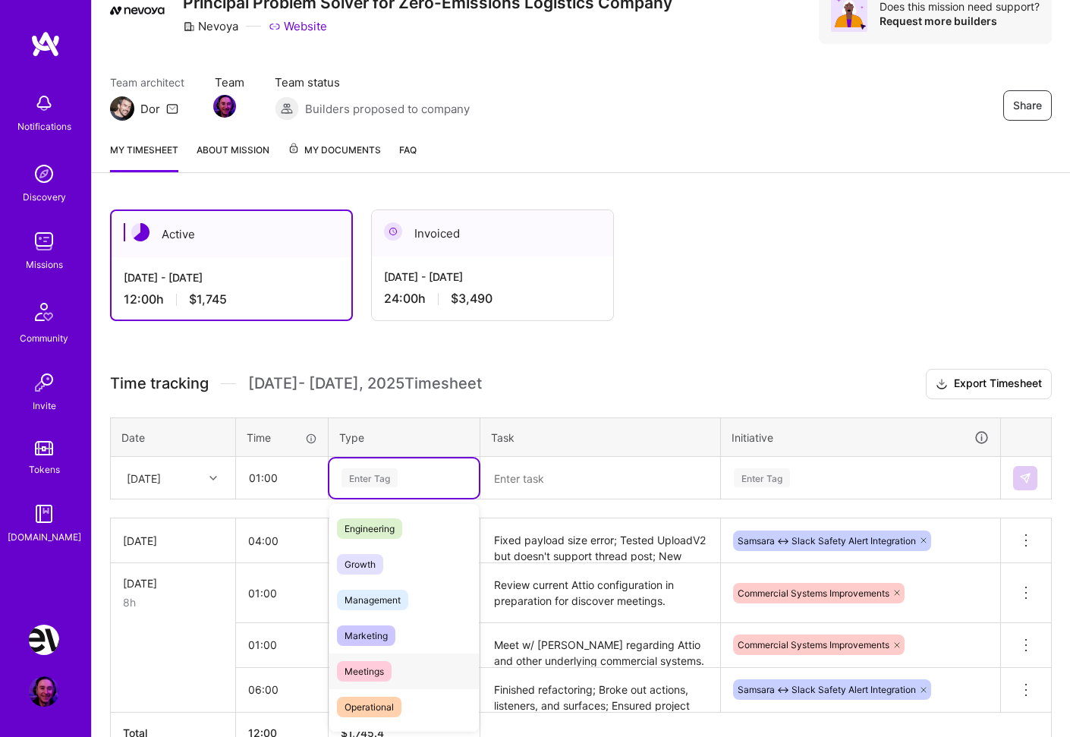
click at [380, 670] on span "Meetings" at bounding box center [364, 671] width 55 height 20
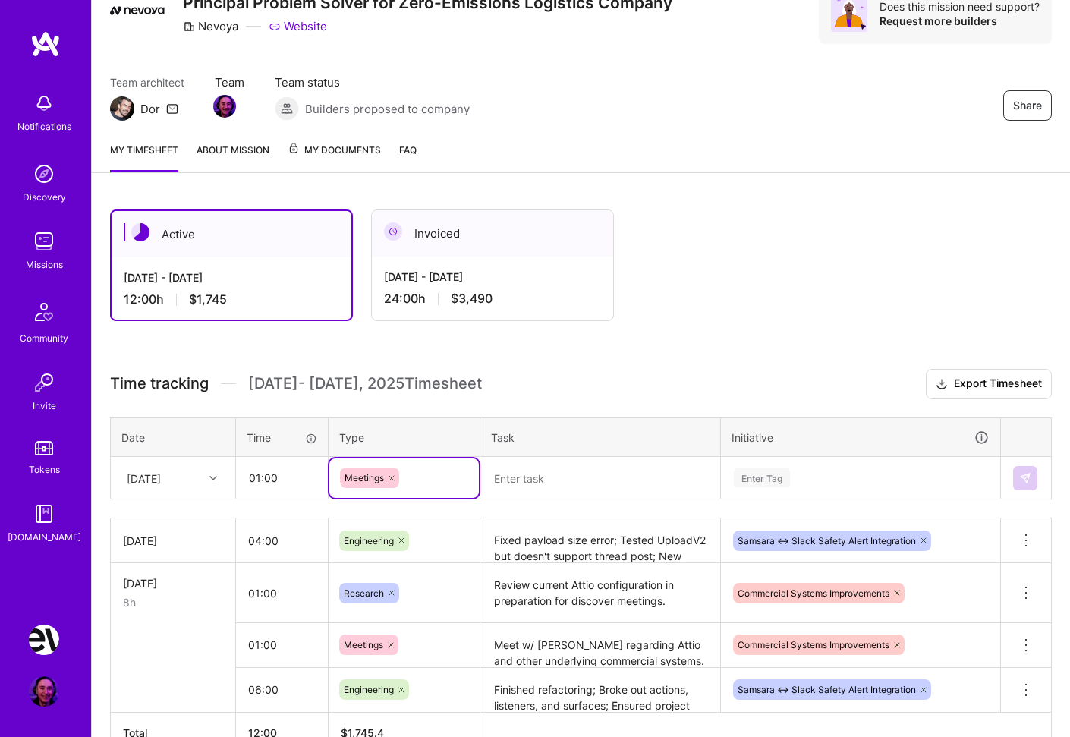
click at [569, 475] on textarea at bounding box center [600, 479] width 237 height 40
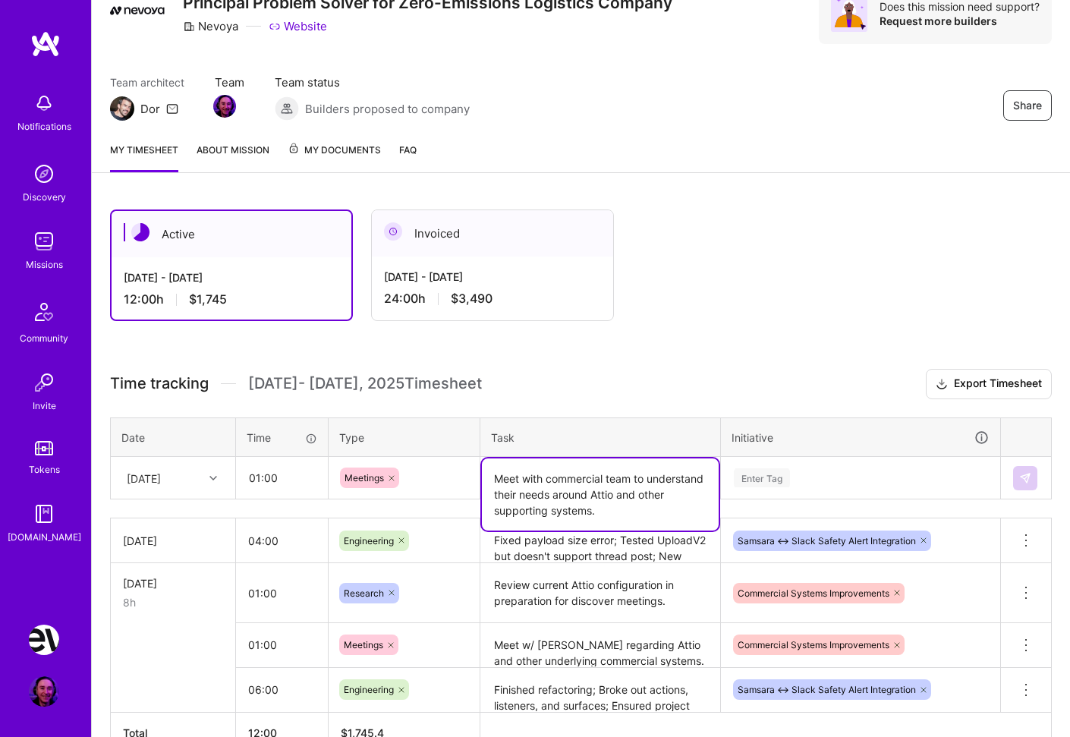
type textarea "Meet with commercial team to understand their needs around Attio and other supp…"
click at [762, 474] on div "Enter Tag" at bounding box center [762, 478] width 56 height 24
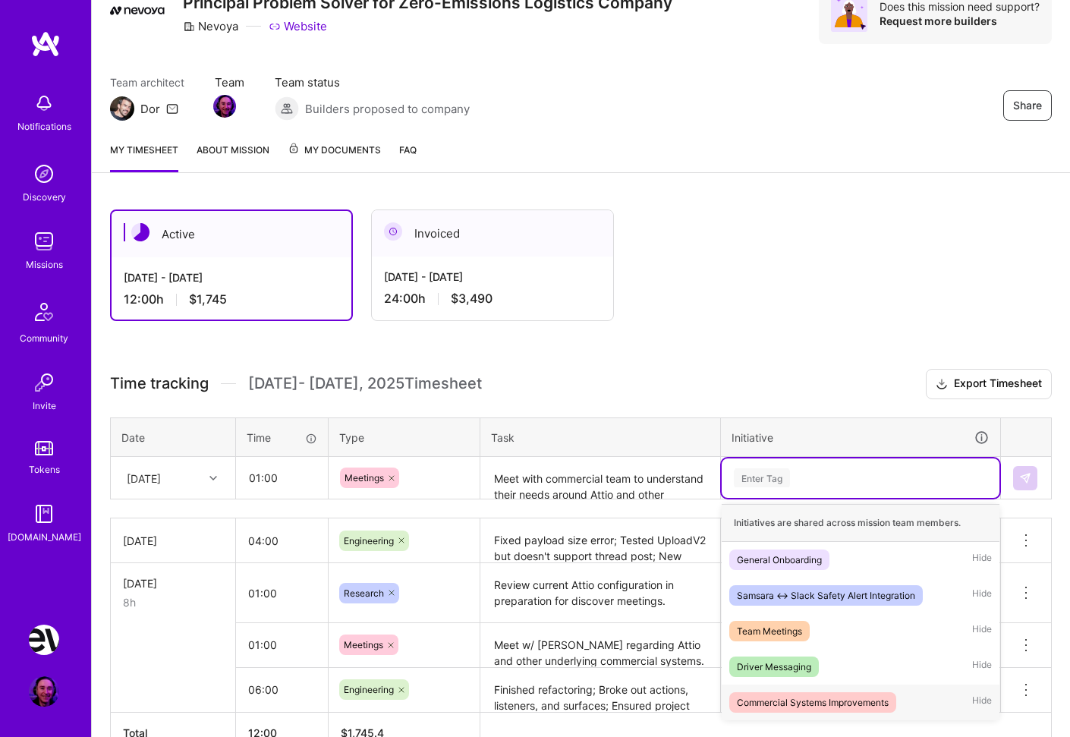
click at [850, 697] on div "Commercial Systems Improvements" at bounding box center [813, 703] width 152 height 16
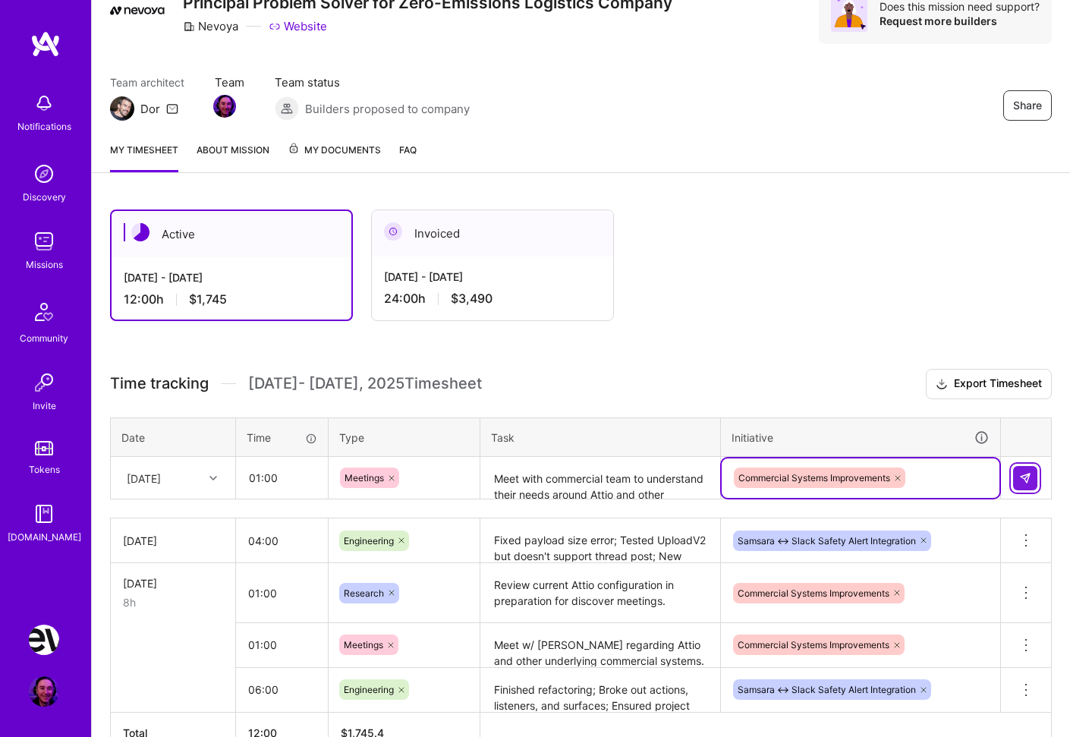
click at [1033, 477] on button at bounding box center [1026, 478] width 24 height 24
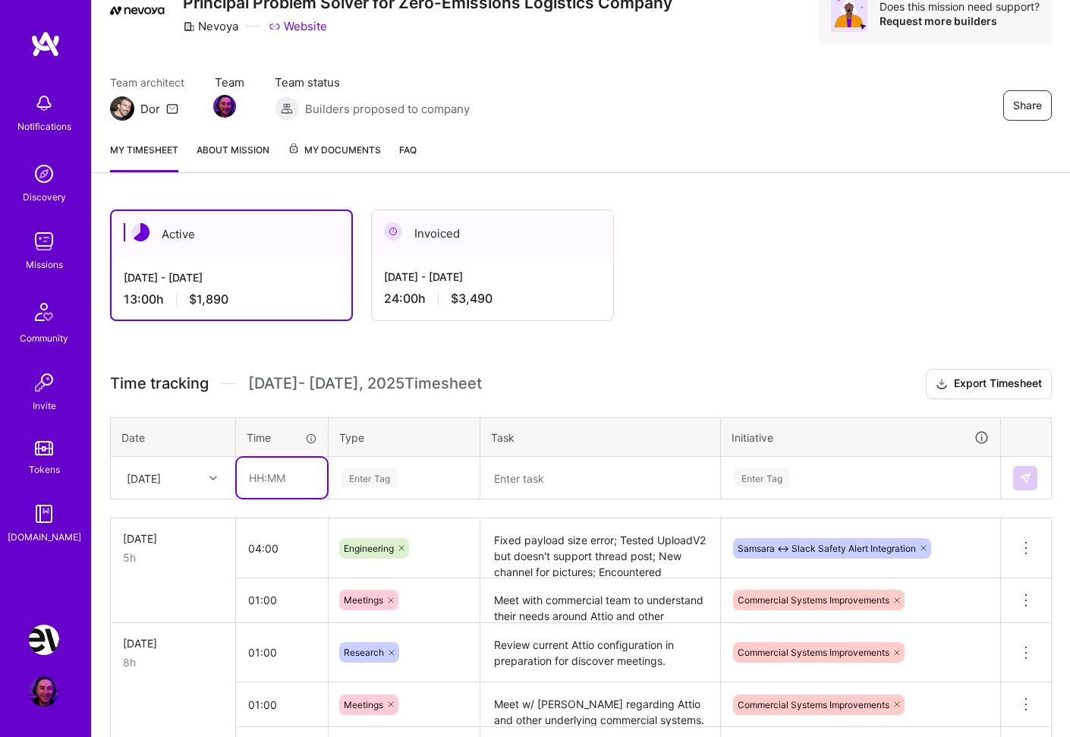
click at [280, 475] on input "text" at bounding box center [282, 478] width 90 height 40
type input "01:00"
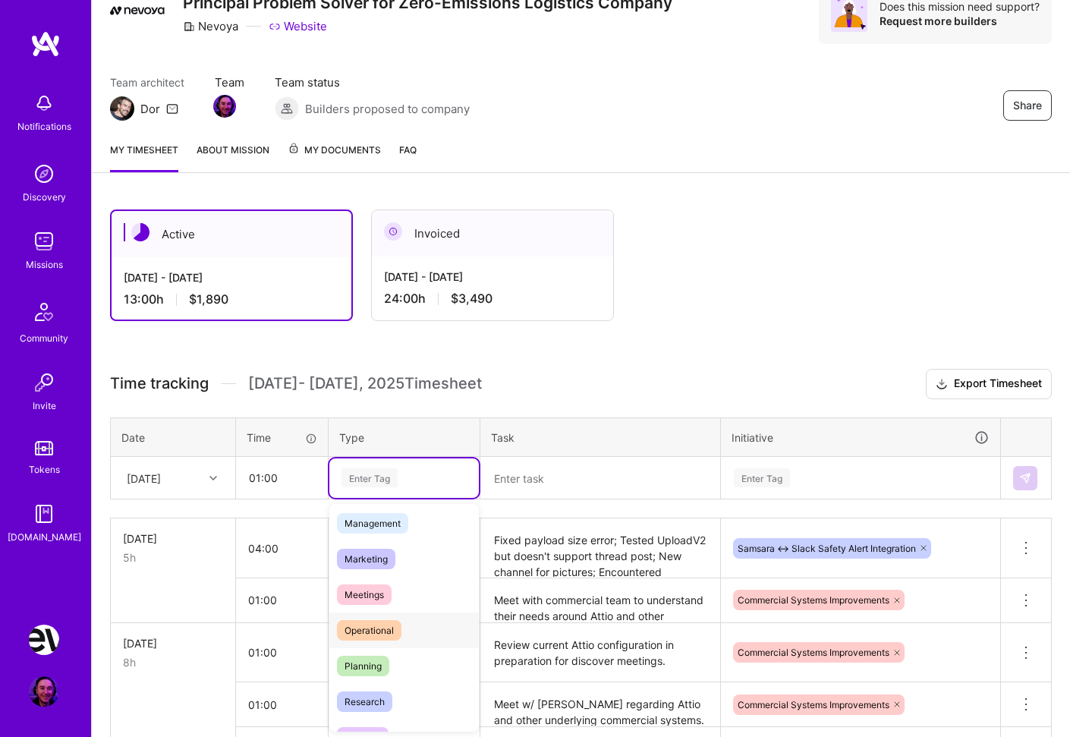
scroll to position [225, 0]
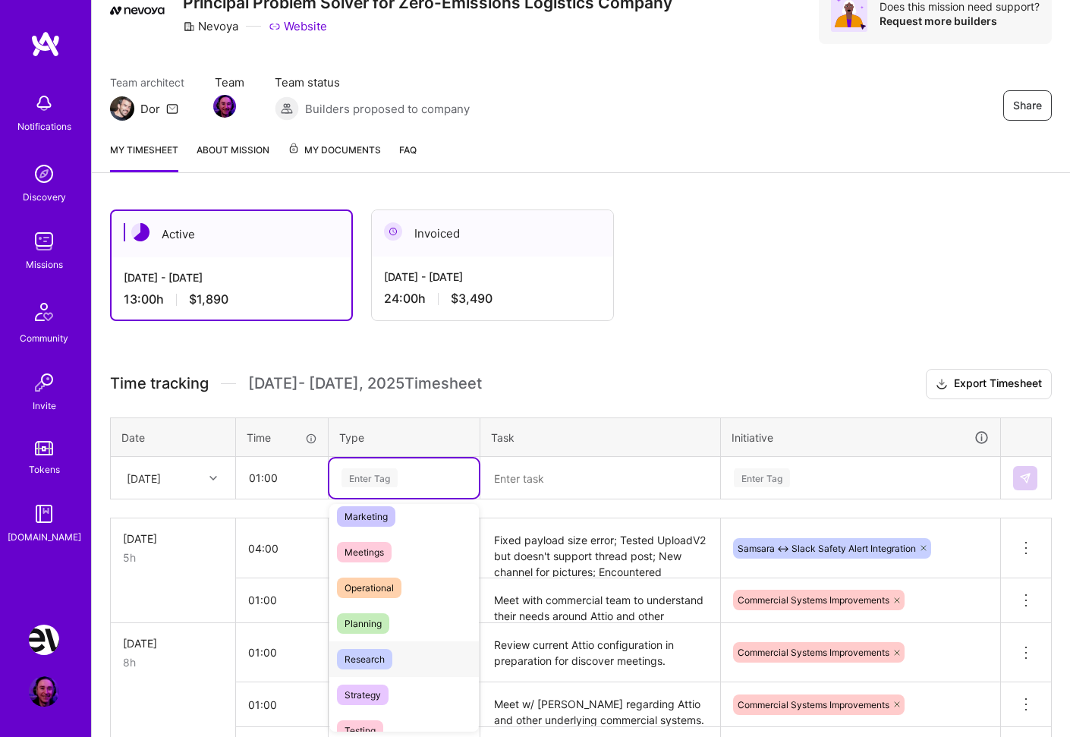
click at [371, 666] on span "Research" at bounding box center [364, 659] width 55 height 20
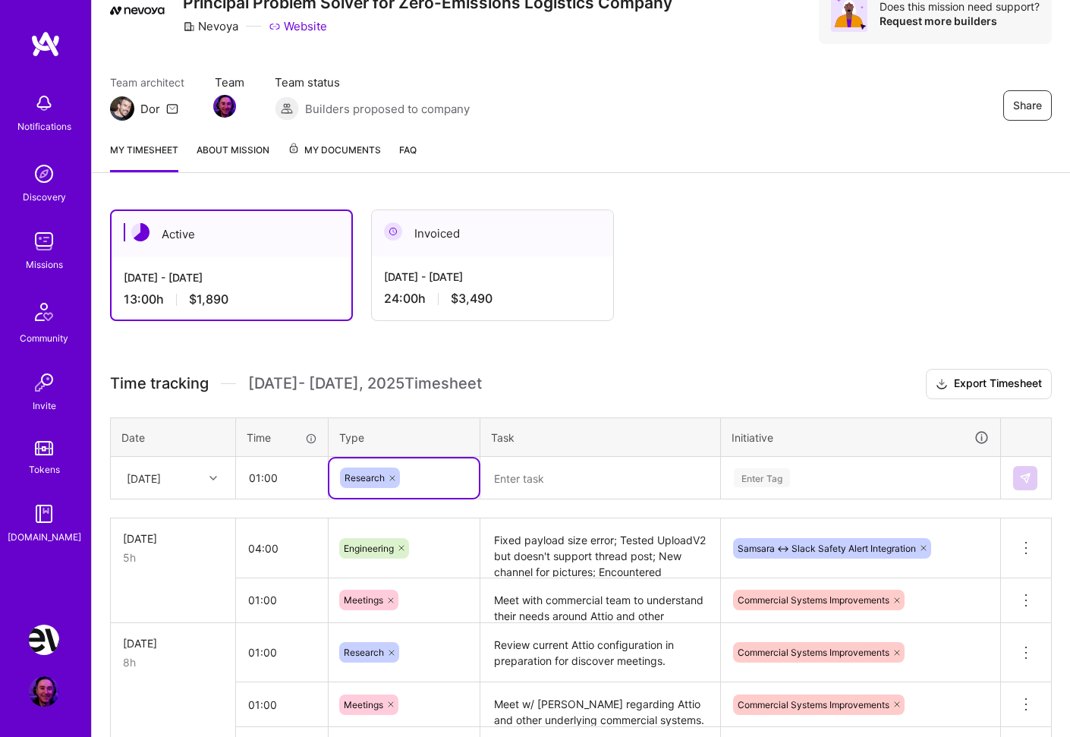
click at [568, 475] on textarea at bounding box center [600, 479] width 237 height 40
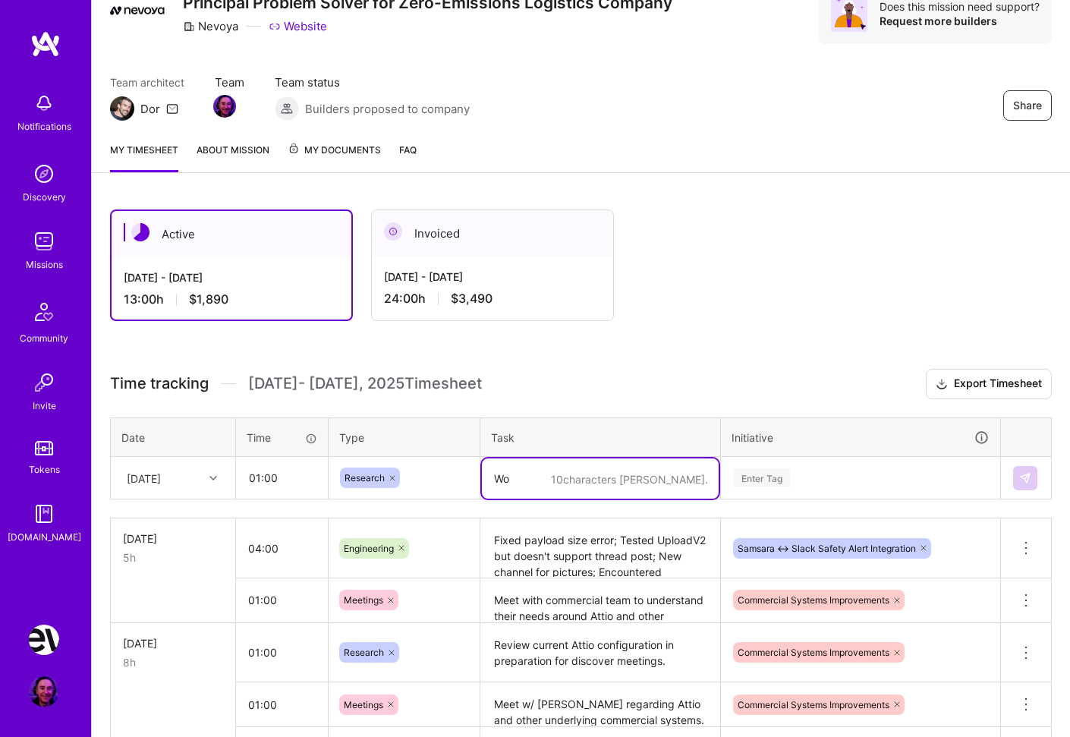
type textarea "W"
type textarea "Read through Rippling MDM and IT support documentation."
click at [828, 481] on div "Enter Tag" at bounding box center [861, 477] width 257 height 19
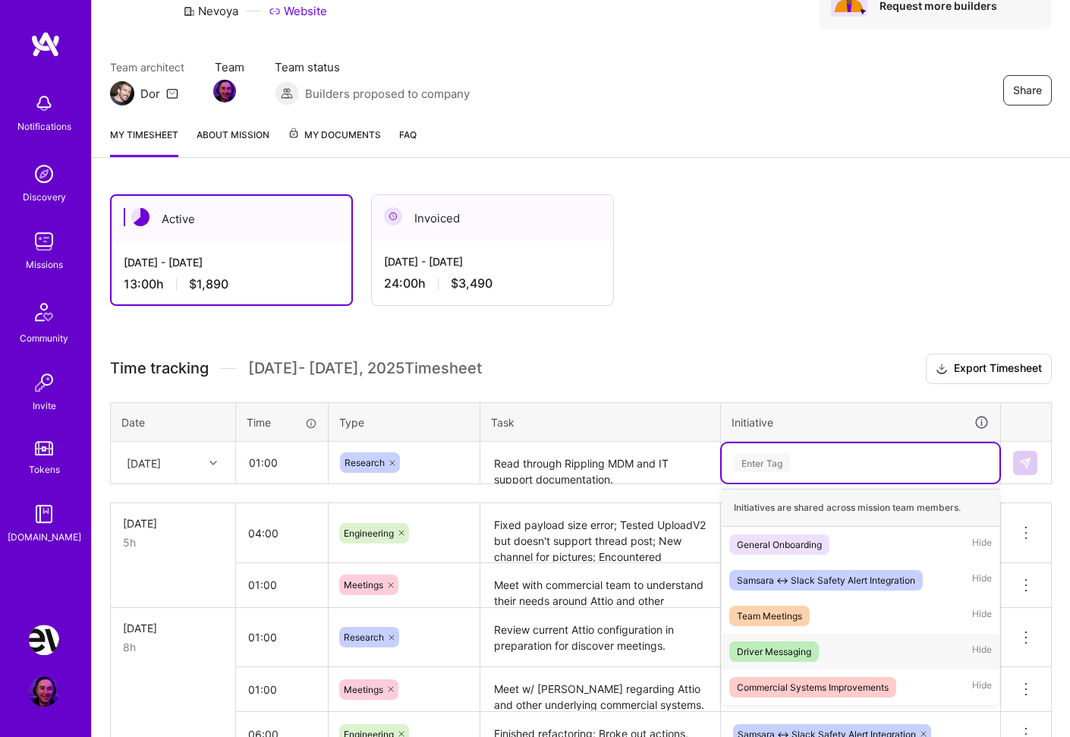
scroll to position [118, 0]
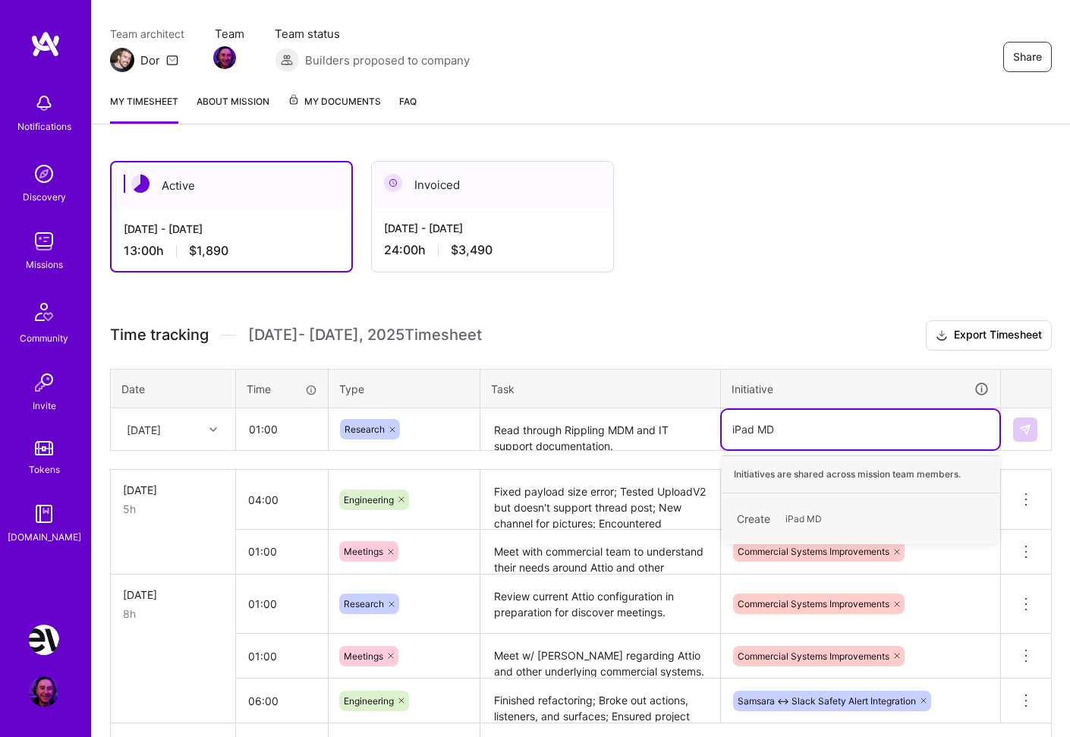
type input "iPad MDM"
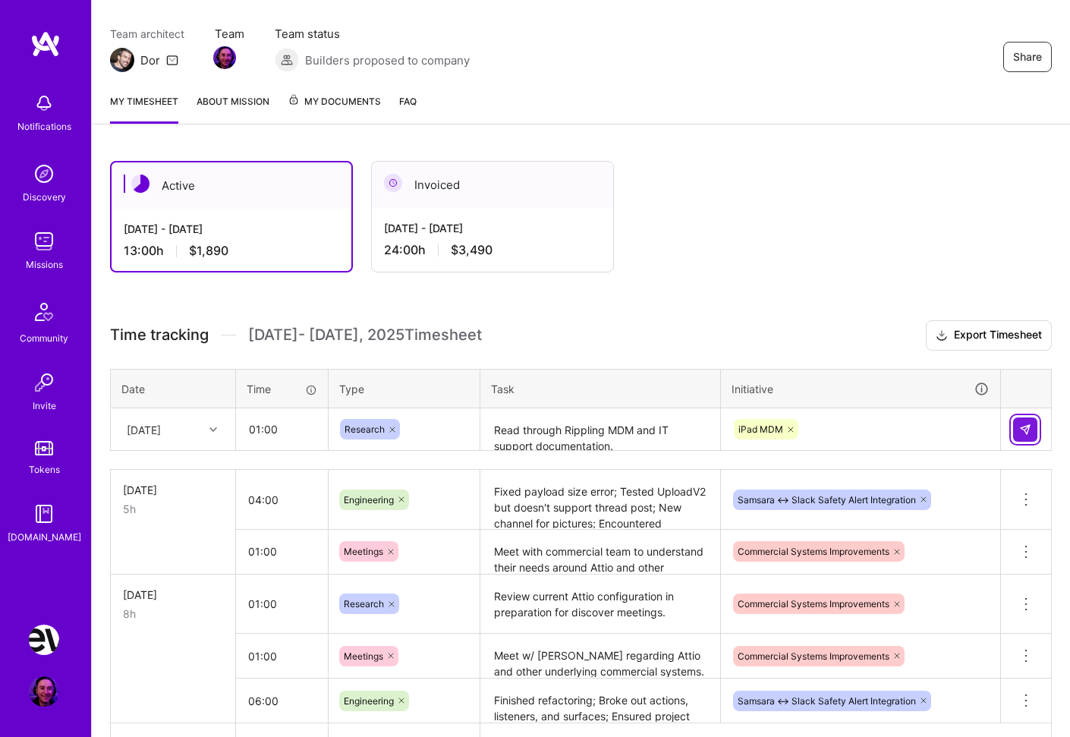
click at [1025, 429] on img at bounding box center [1026, 430] width 12 height 12
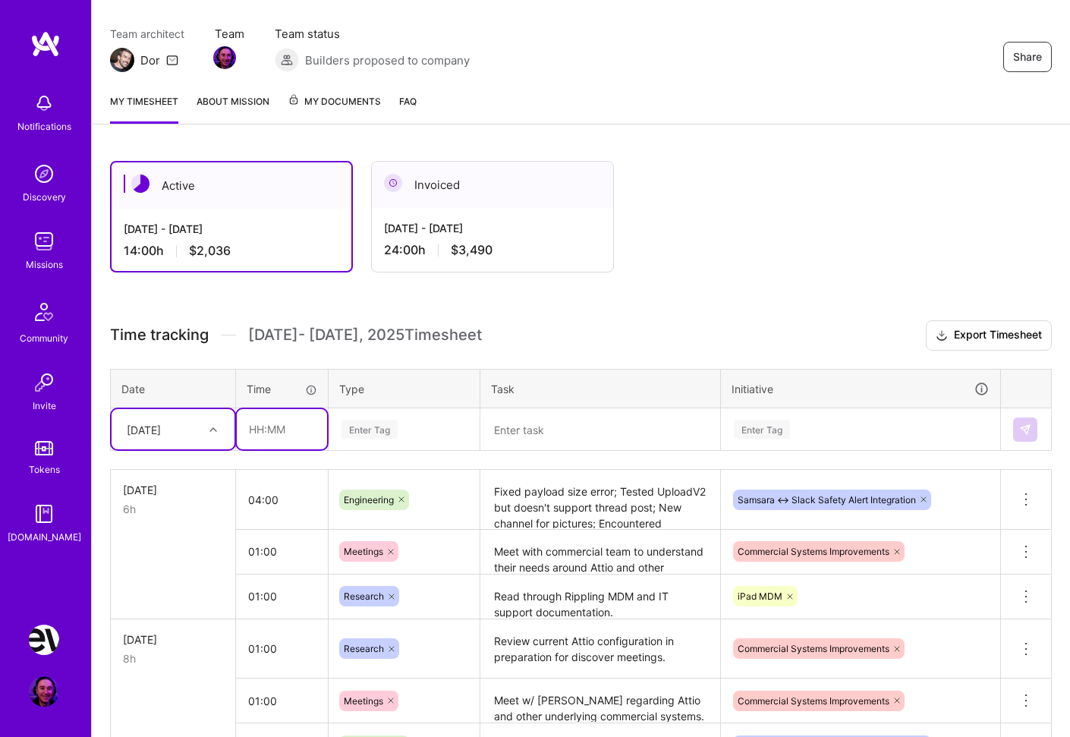
click at [282, 430] on input "text" at bounding box center [282, 429] width 90 height 40
type input "02:00"
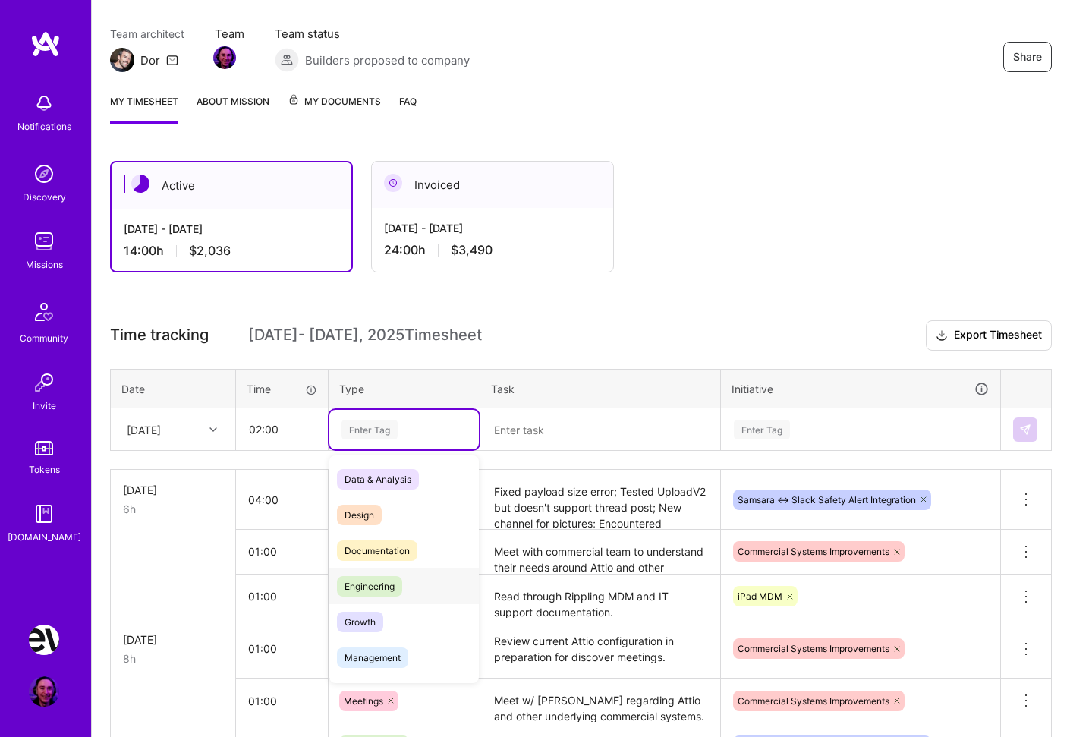
click at [396, 585] on span "Engineering" at bounding box center [369, 586] width 65 height 20
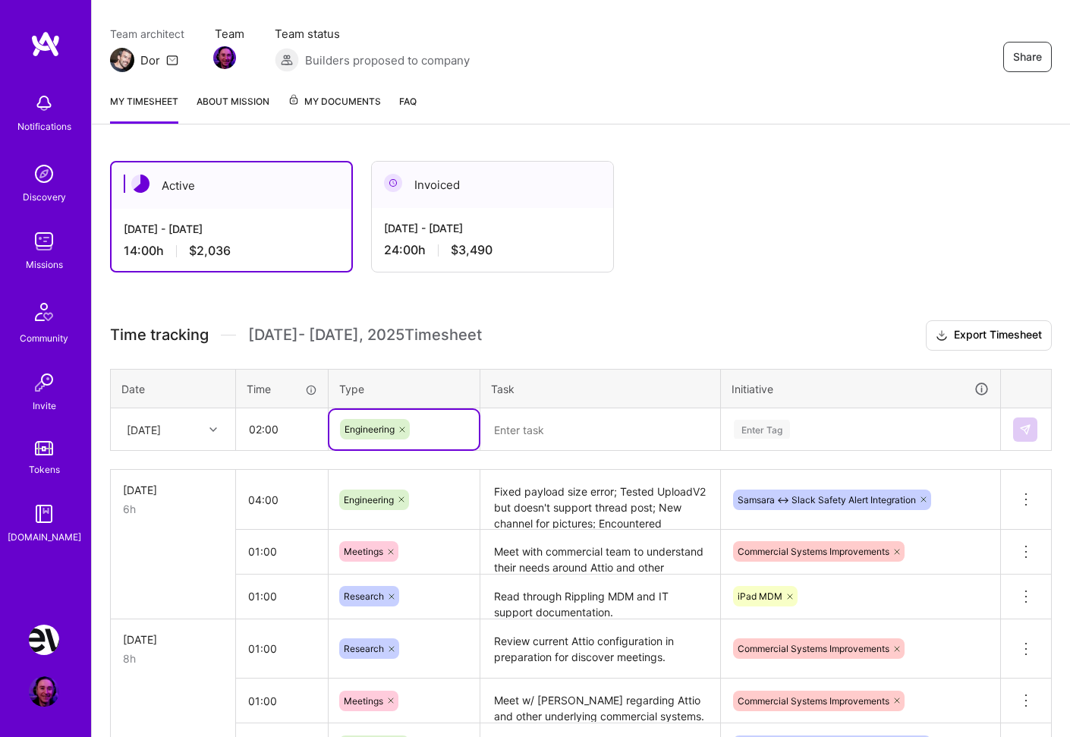
click at [578, 434] on textarea at bounding box center [600, 430] width 237 height 40
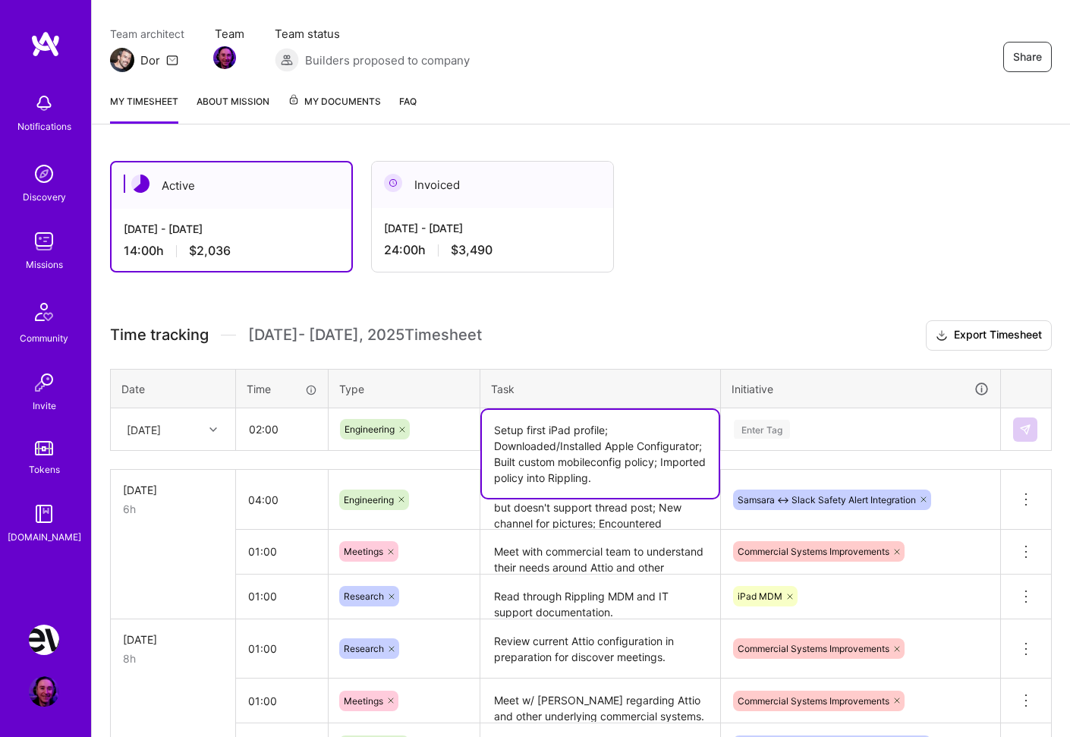
type textarea "Setup first iPad profile; Downloaded/Installed Apple Configurator; Built custom…"
click at [780, 429] on div "Enter Tag" at bounding box center [762, 430] width 56 height 24
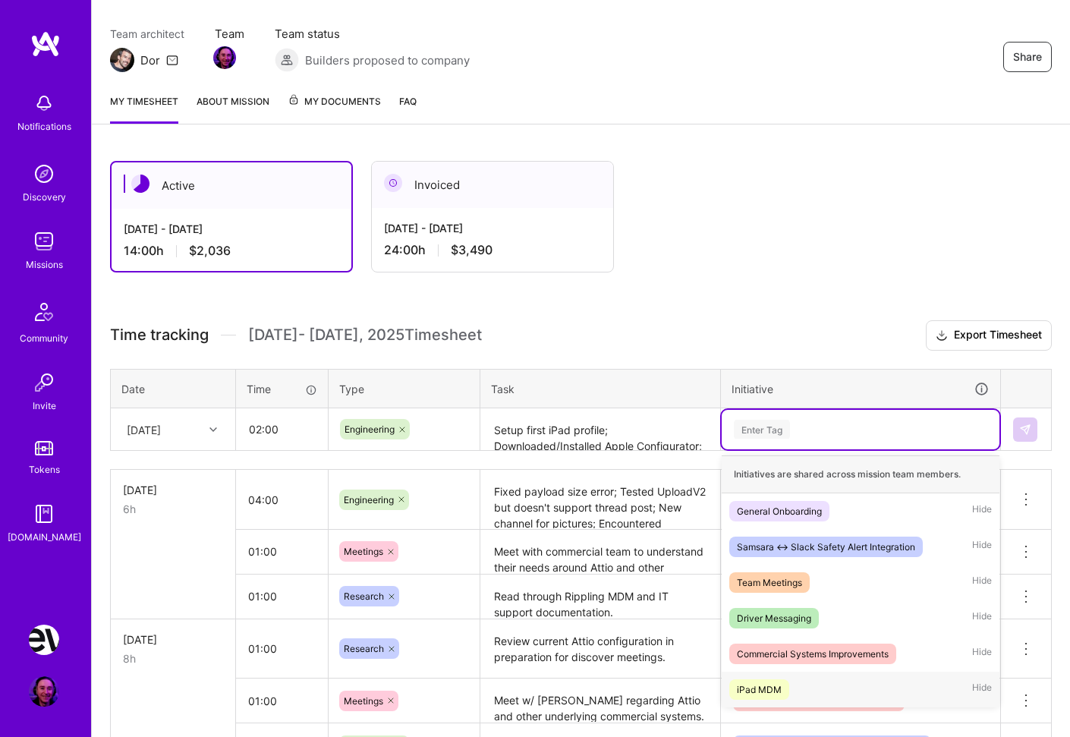
click at [761, 689] on div "iPad MDM" at bounding box center [759, 690] width 45 height 16
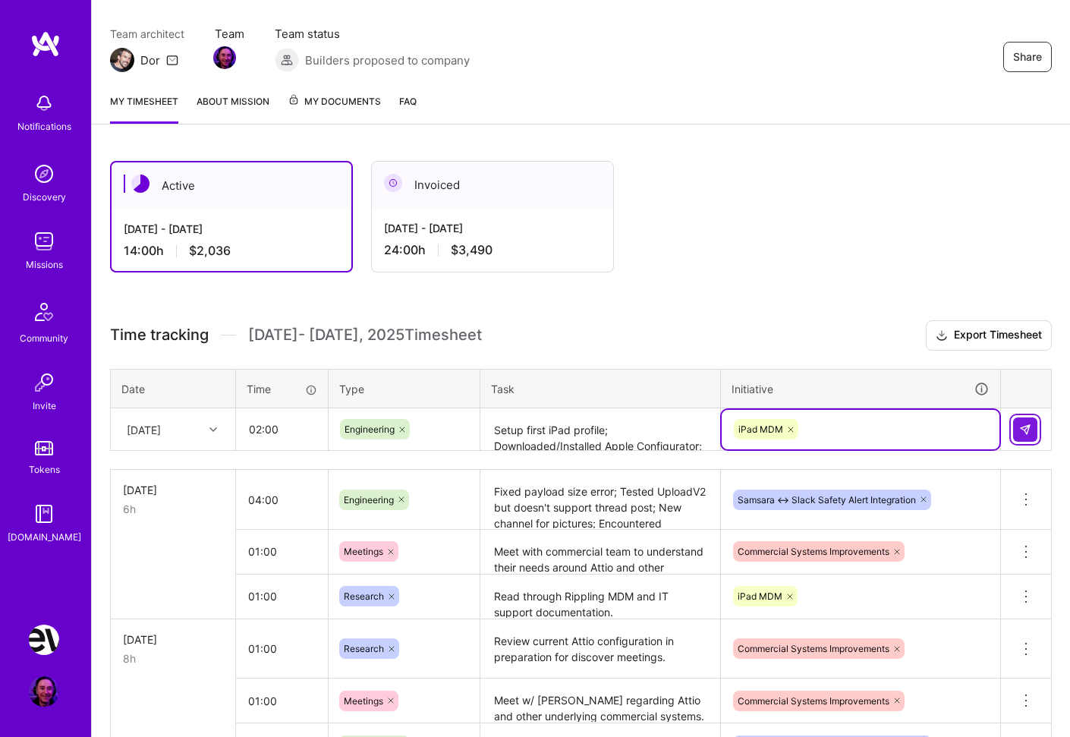
click at [1030, 424] on img at bounding box center [1026, 430] width 12 height 12
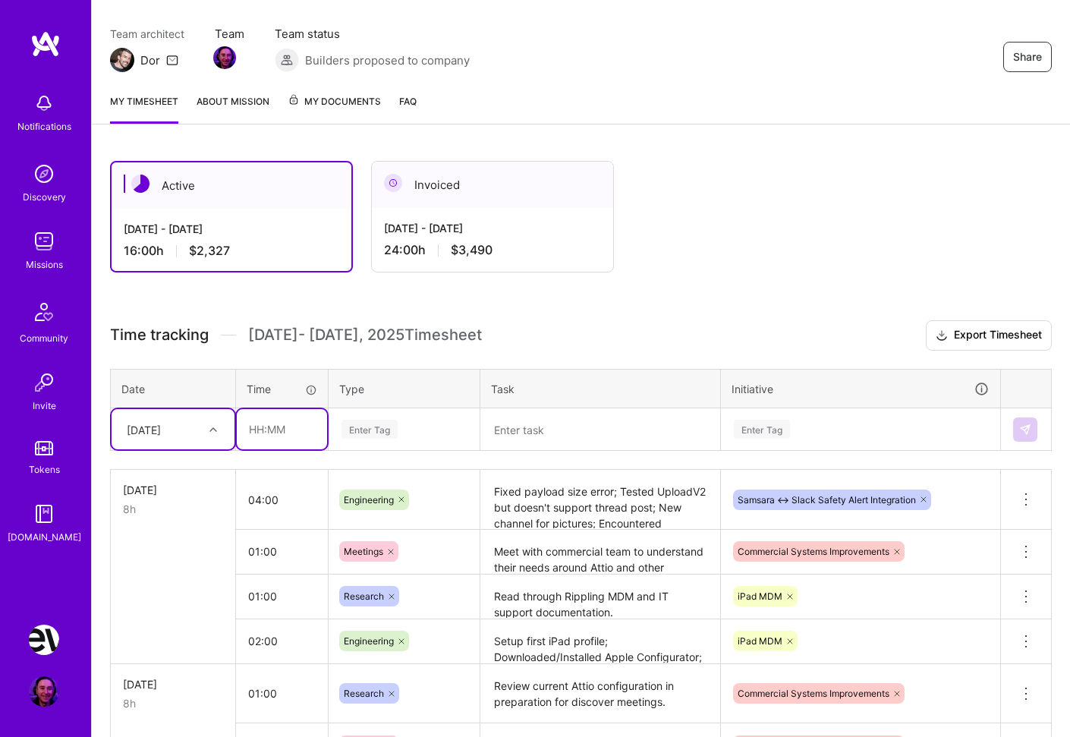
click at [280, 424] on input "text" at bounding box center [282, 429] width 90 height 40
type input "06:00"
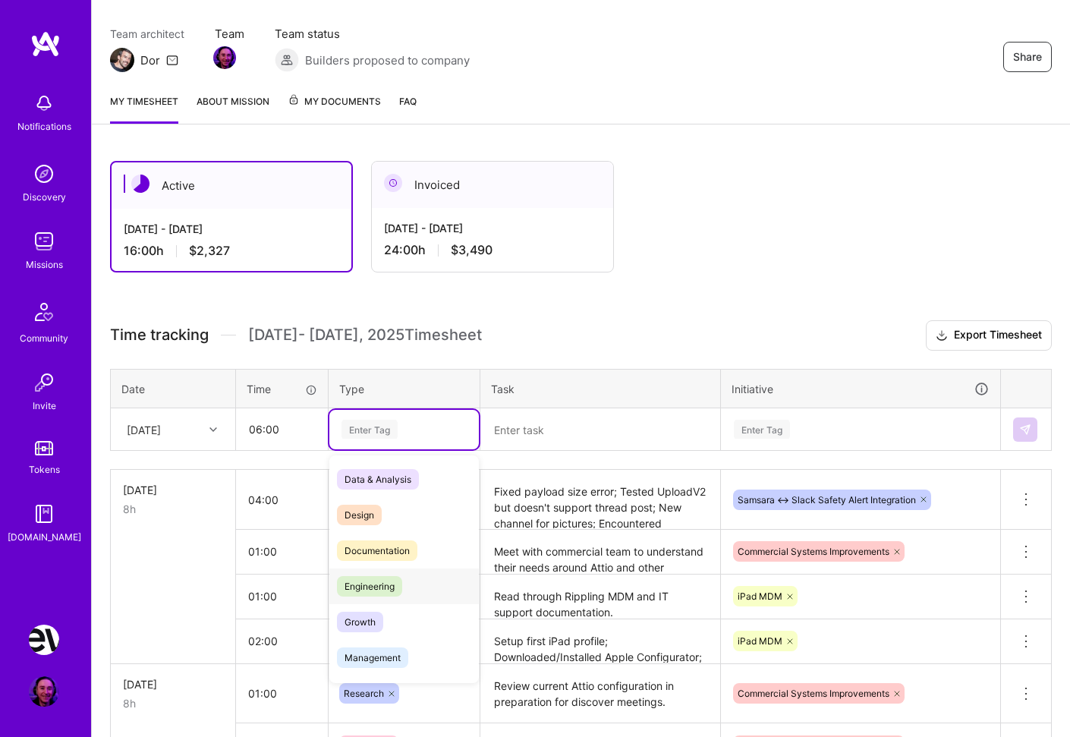
click at [371, 583] on span "Engineering" at bounding box center [369, 586] width 65 height 20
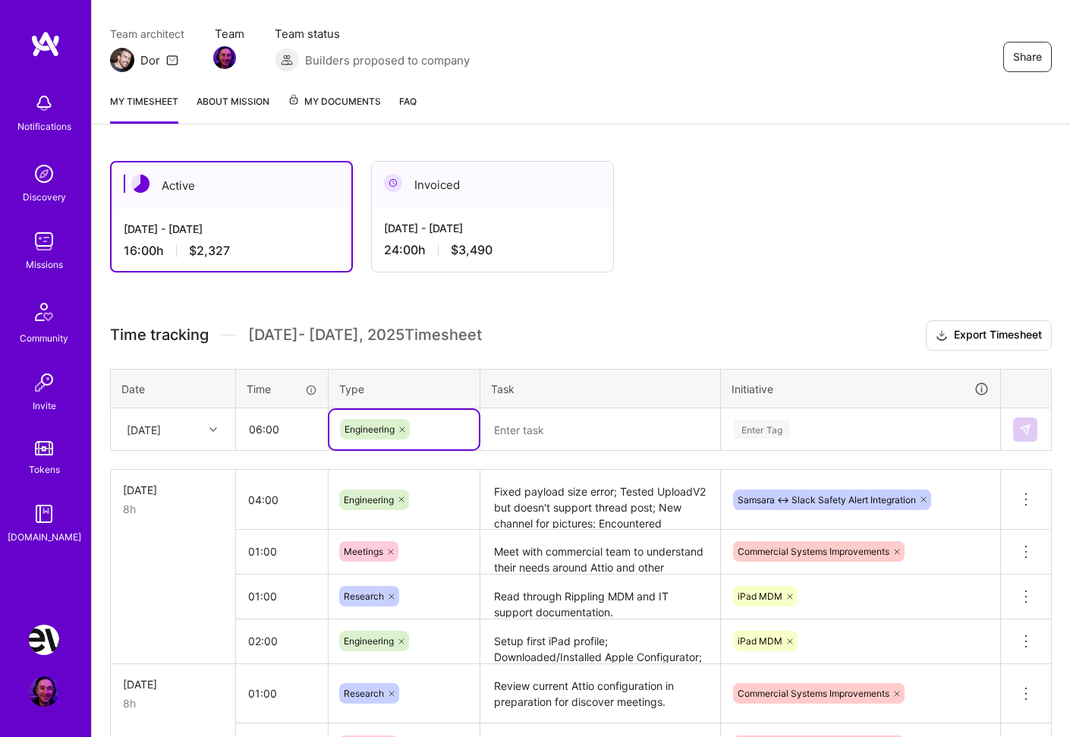
click at [580, 427] on textarea at bounding box center [600, 430] width 237 height 40
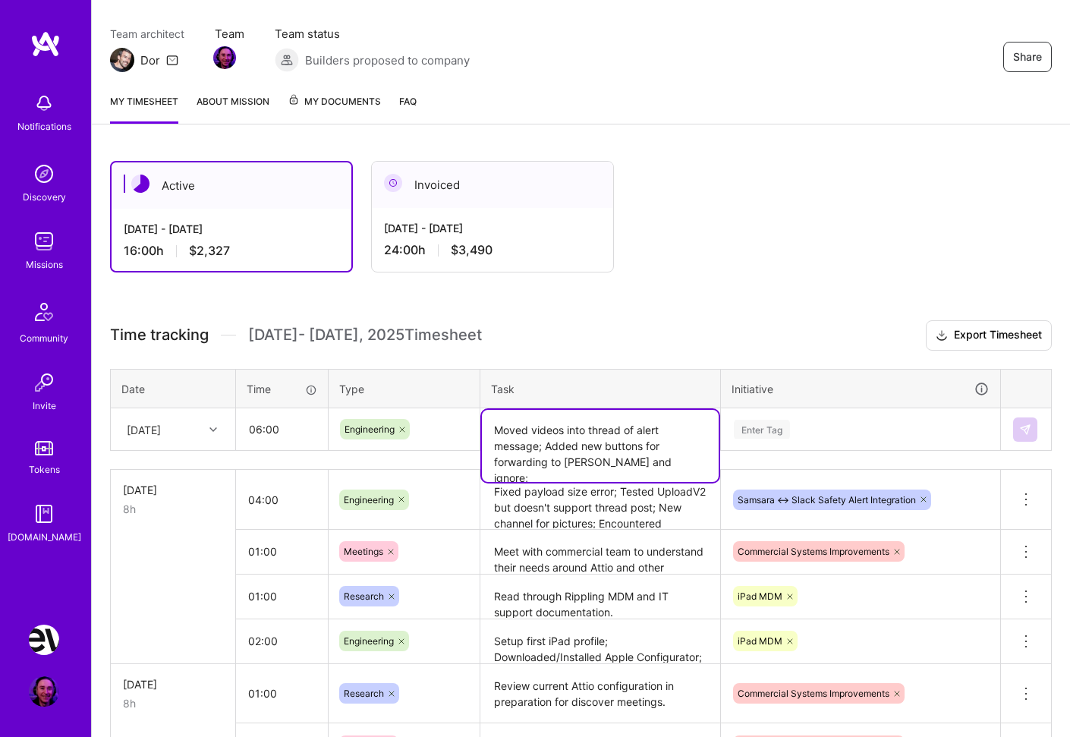
click at [544, 446] on textarea "Moved videos into thread of alert message; Added new buttons for forwarding to …" at bounding box center [600, 446] width 237 height 72
click at [667, 480] on textarea "Moved videos into thread of alert message; Fixed timestamp confusion bug for th…" at bounding box center [600, 454] width 237 height 88
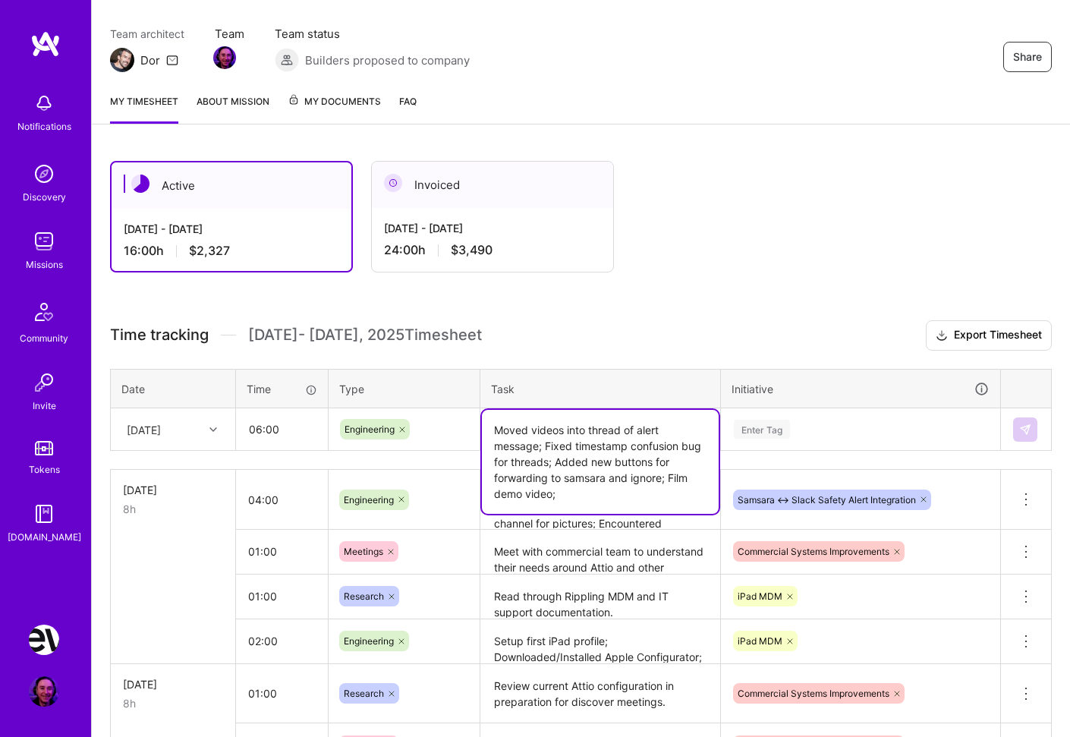
click at [550, 462] on textarea "Moved videos into thread of alert message; Fixed timestamp confusion bug for th…" at bounding box center [600, 462] width 237 height 104
click at [604, 458] on textarea "Moved videos into thread of alert message; Fixed timestamp confusion bug for th…" at bounding box center [600, 470] width 237 height 120
click at [686, 512] on textarea "Moved videos into thread of alert message; Fixed timestamp confusion bug for th…" at bounding box center [600, 470] width 237 height 120
click at [596, 508] on textarea "Moved videos into thread of alert message; Fixed timestamp confusion bug for th…" at bounding box center [600, 470] width 237 height 120
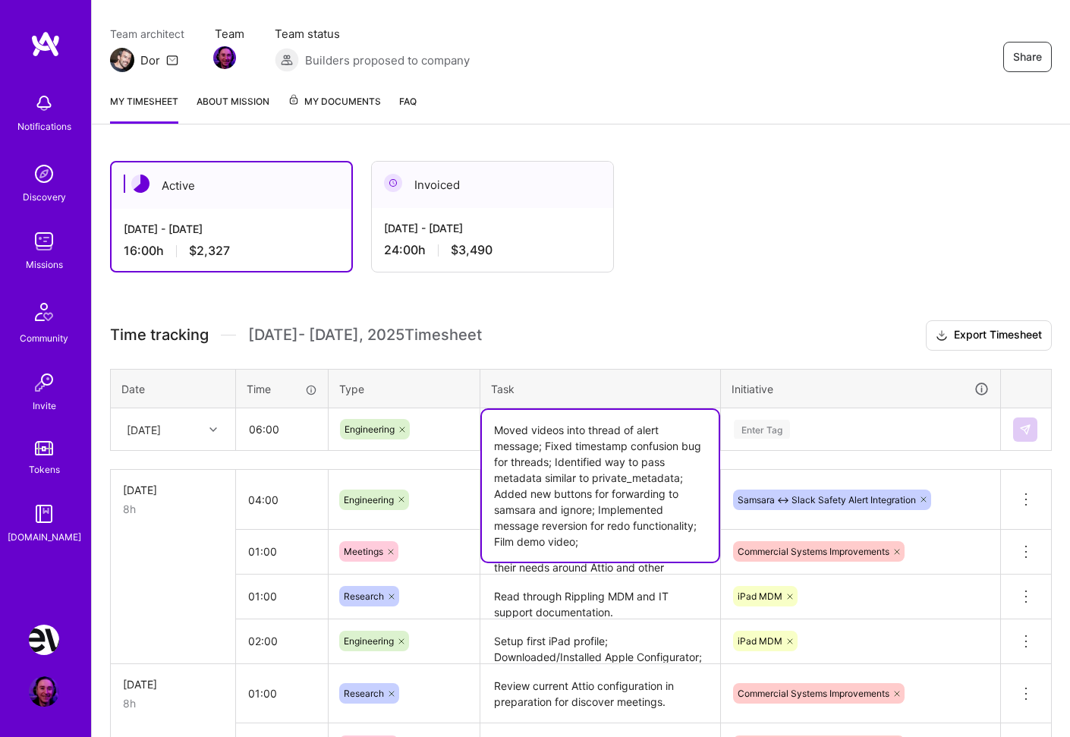
type textarea "Moved videos into thread of alert message; Fixed timestamp confusion bug for th…"
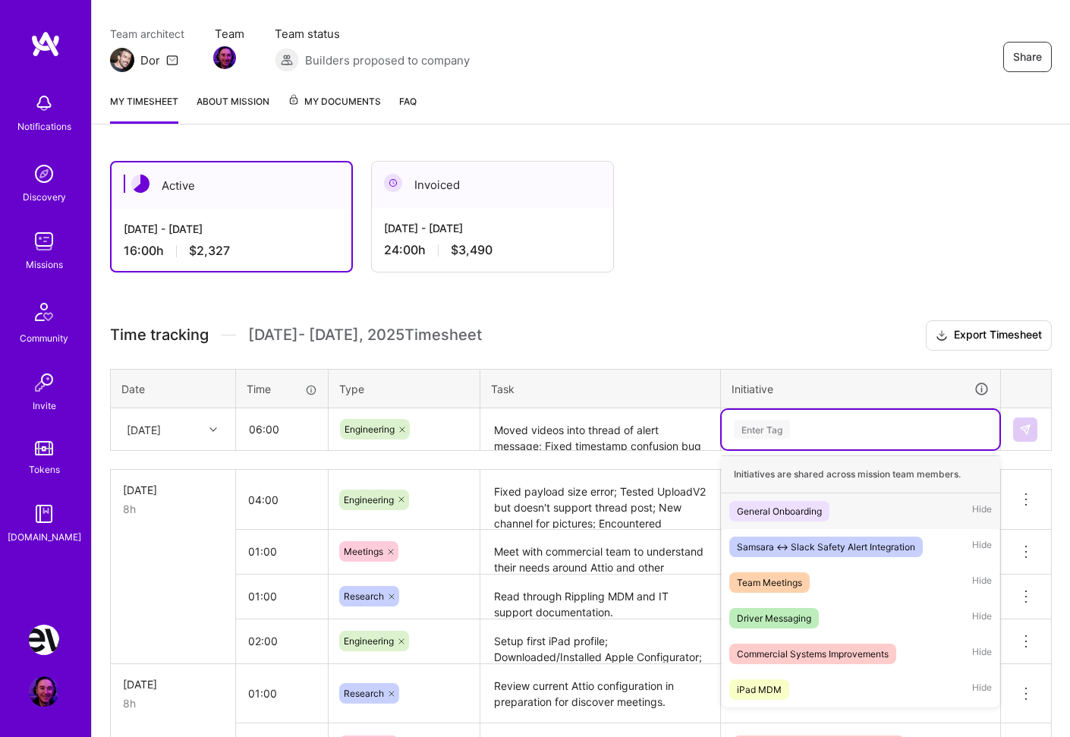
drag, startPoint x: 825, startPoint y: 424, endPoint x: 815, endPoint y: 425, distance: 9.9
click at [825, 424] on div "Enter Tag" at bounding box center [861, 429] width 257 height 19
click at [818, 548] on div "Samsara <-> Slack Safety Alert Integration" at bounding box center [826, 547] width 178 height 16
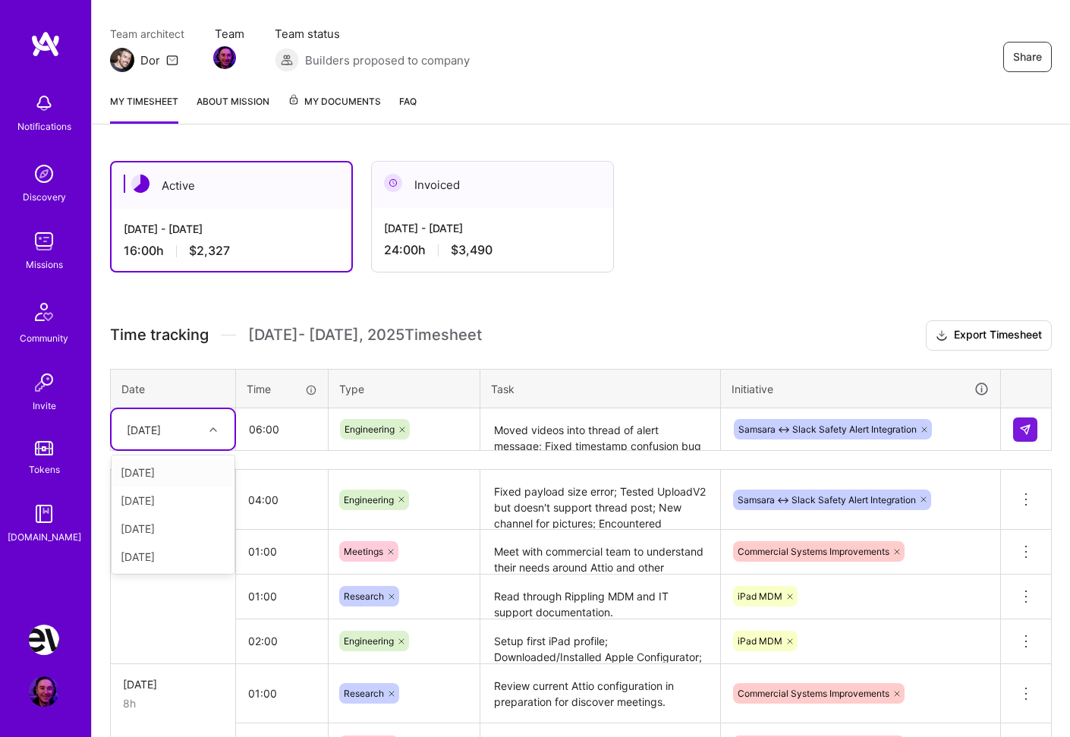
click at [213, 426] on icon at bounding box center [214, 430] width 8 height 8
click at [164, 528] on div "[DATE]" at bounding box center [173, 529] width 123 height 28
click at [1033, 429] on button at bounding box center [1026, 430] width 24 height 24
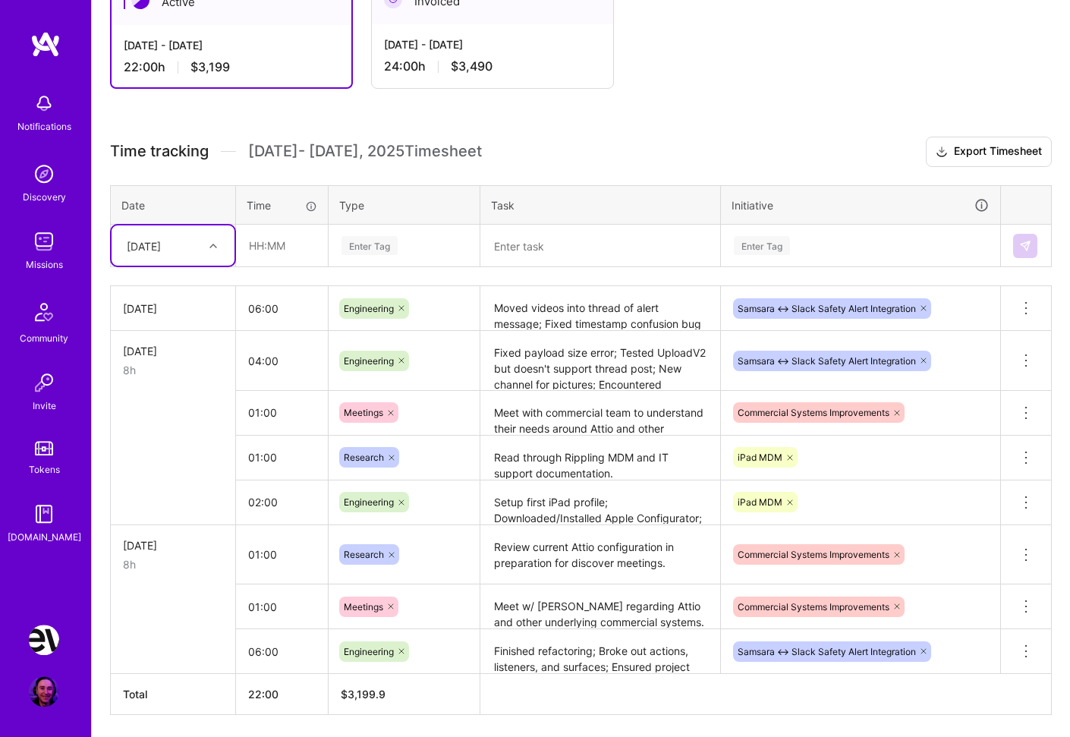
scroll to position [276, 0]
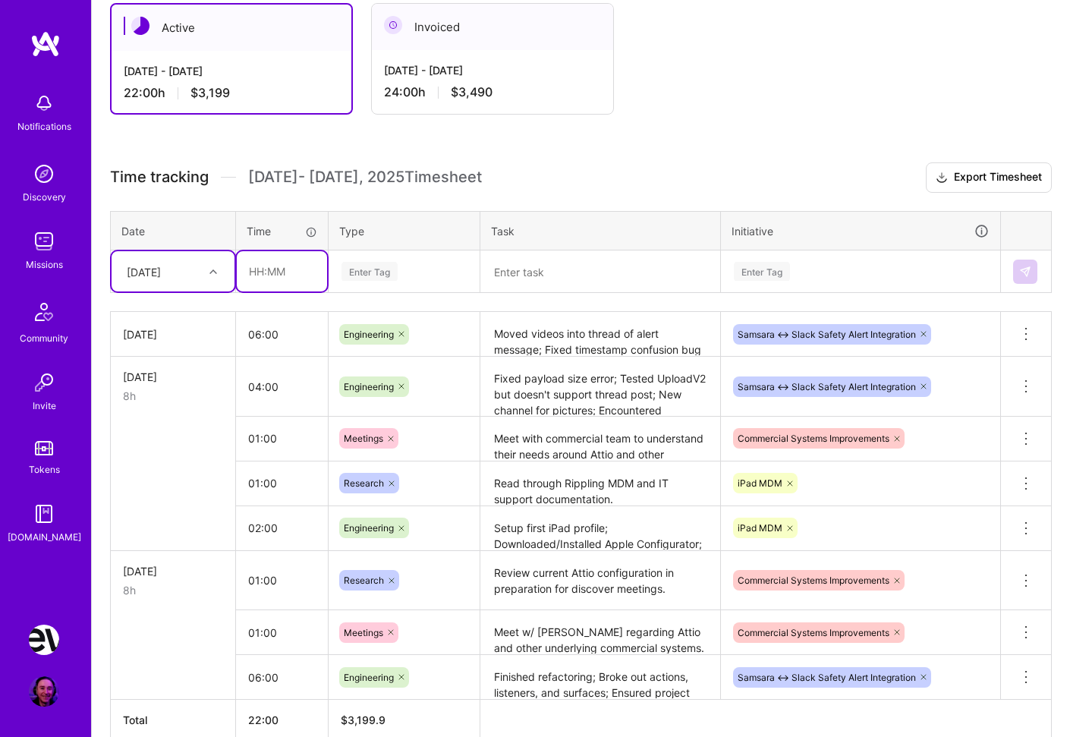
click at [273, 269] on input "text" at bounding box center [282, 271] width 90 height 40
type input "02:00"
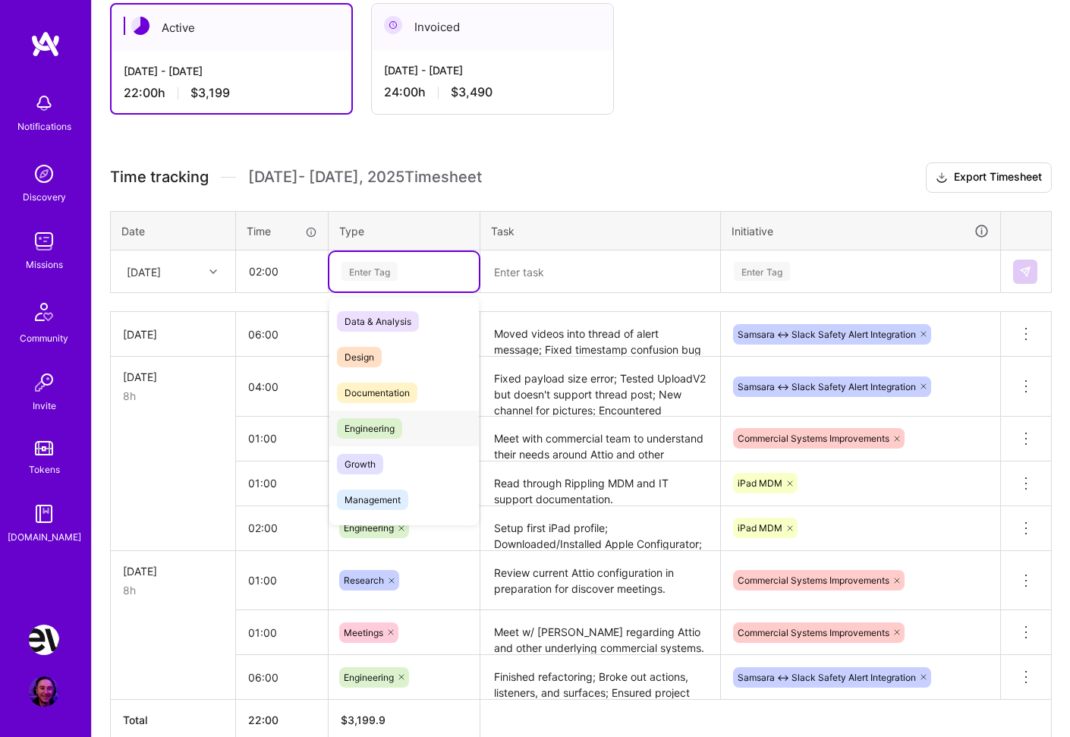
click at [408, 425] on div "Engineering" at bounding box center [404, 429] width 150 height 36
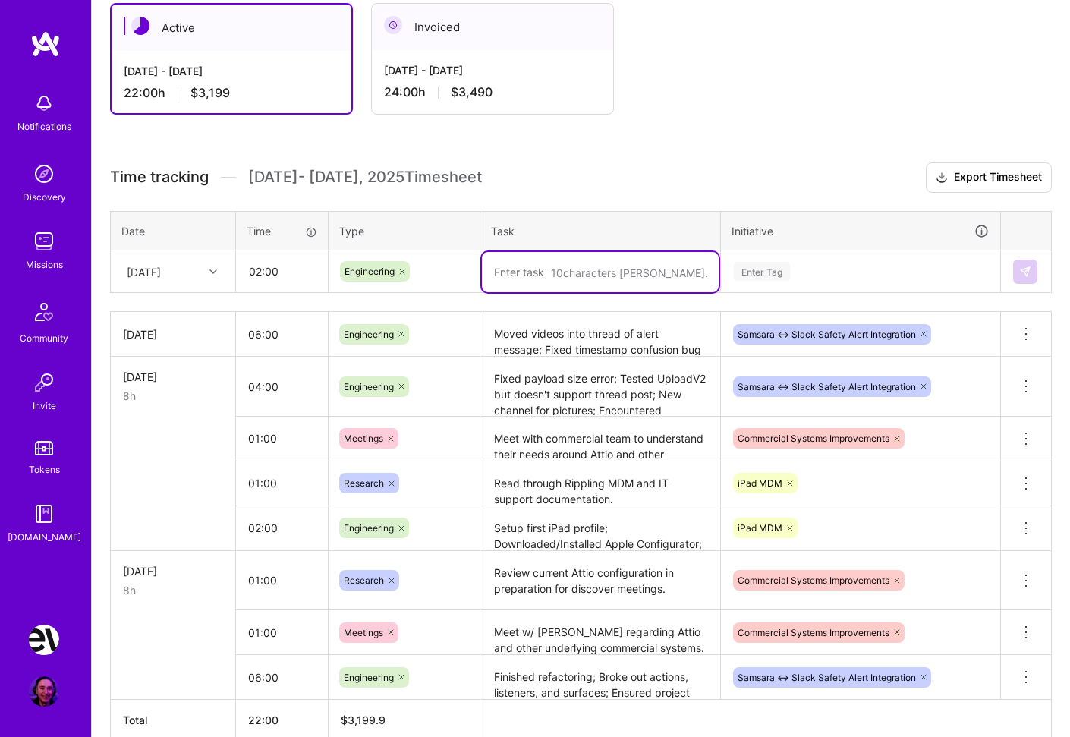
click at [571, 266] on textarea at bounding box center [600, 272] width 237 height 40
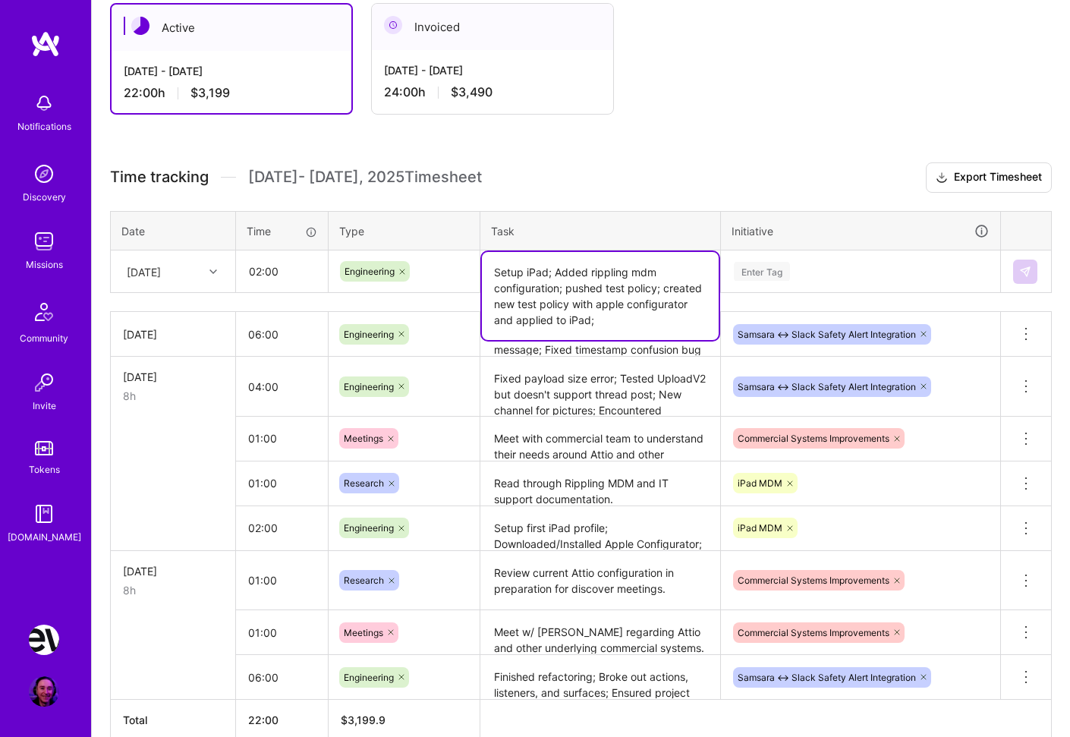
type textarea "Setup iPad; Added rippling mdm configuration; pushed test policy; created new t…"
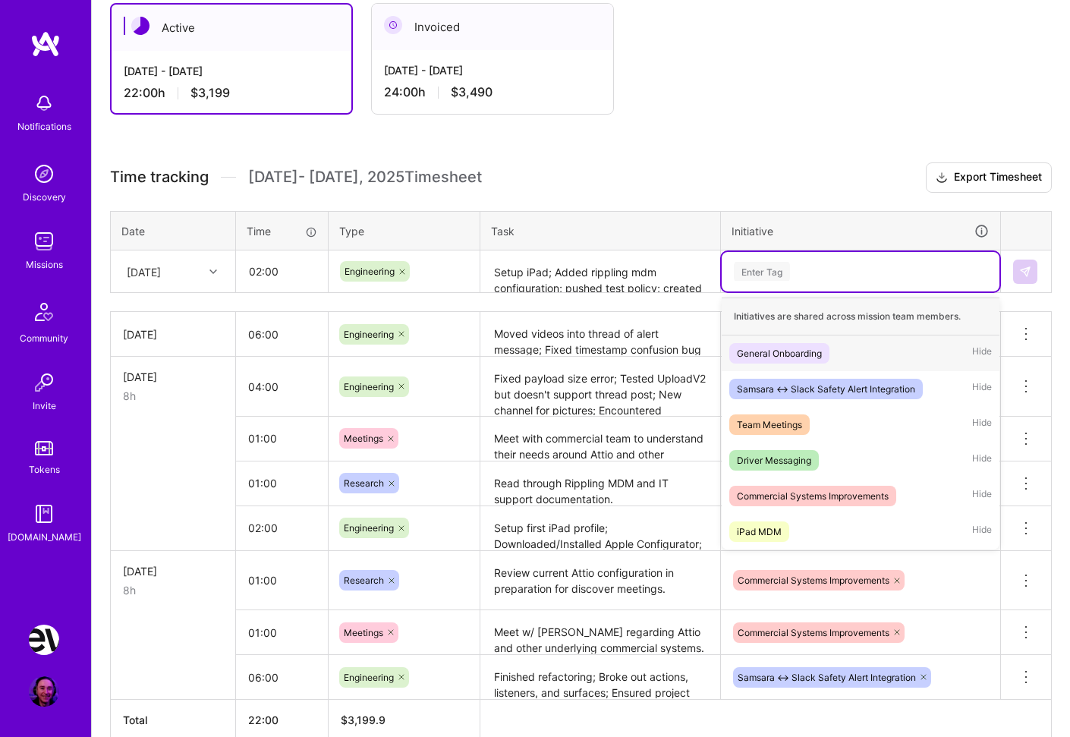
click at [803, 278] on div "Enter Tag" at bounding box center [861, 271] width 257 height 19
click at [771, 534] on div "iPad MDM" at bounding box center [759, 532] width 45 height 16
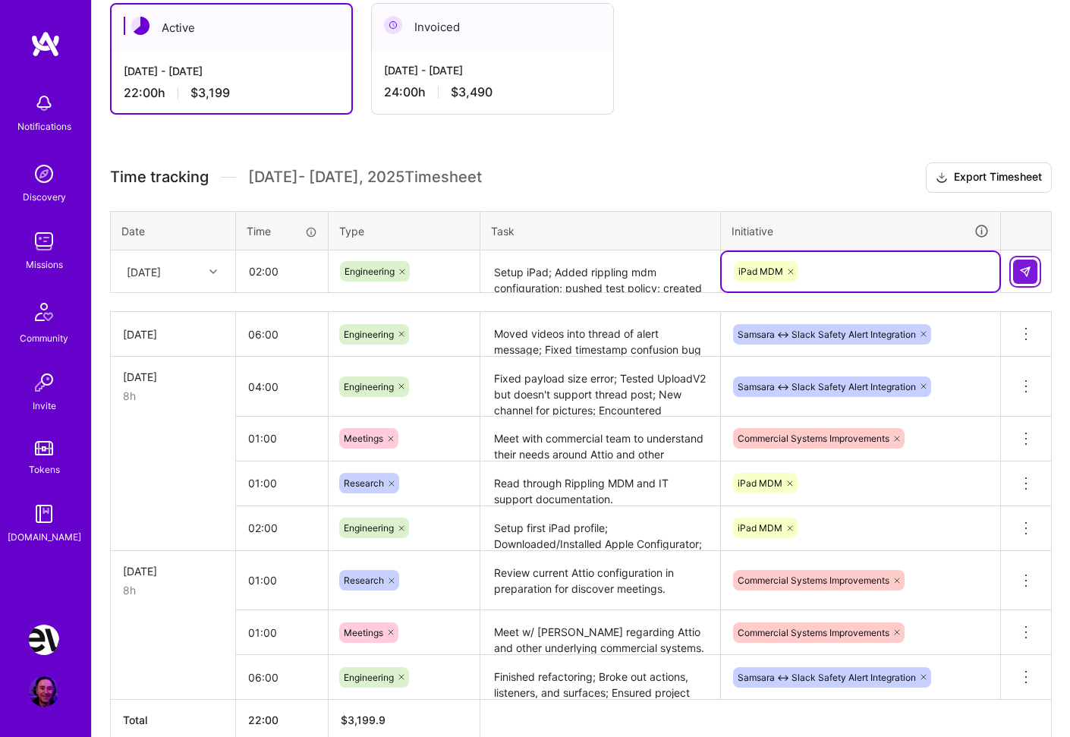
click at [1028, 269] on img at bounding box center [1026, 272] width 12 height 12
